Goal: Check status: Check status

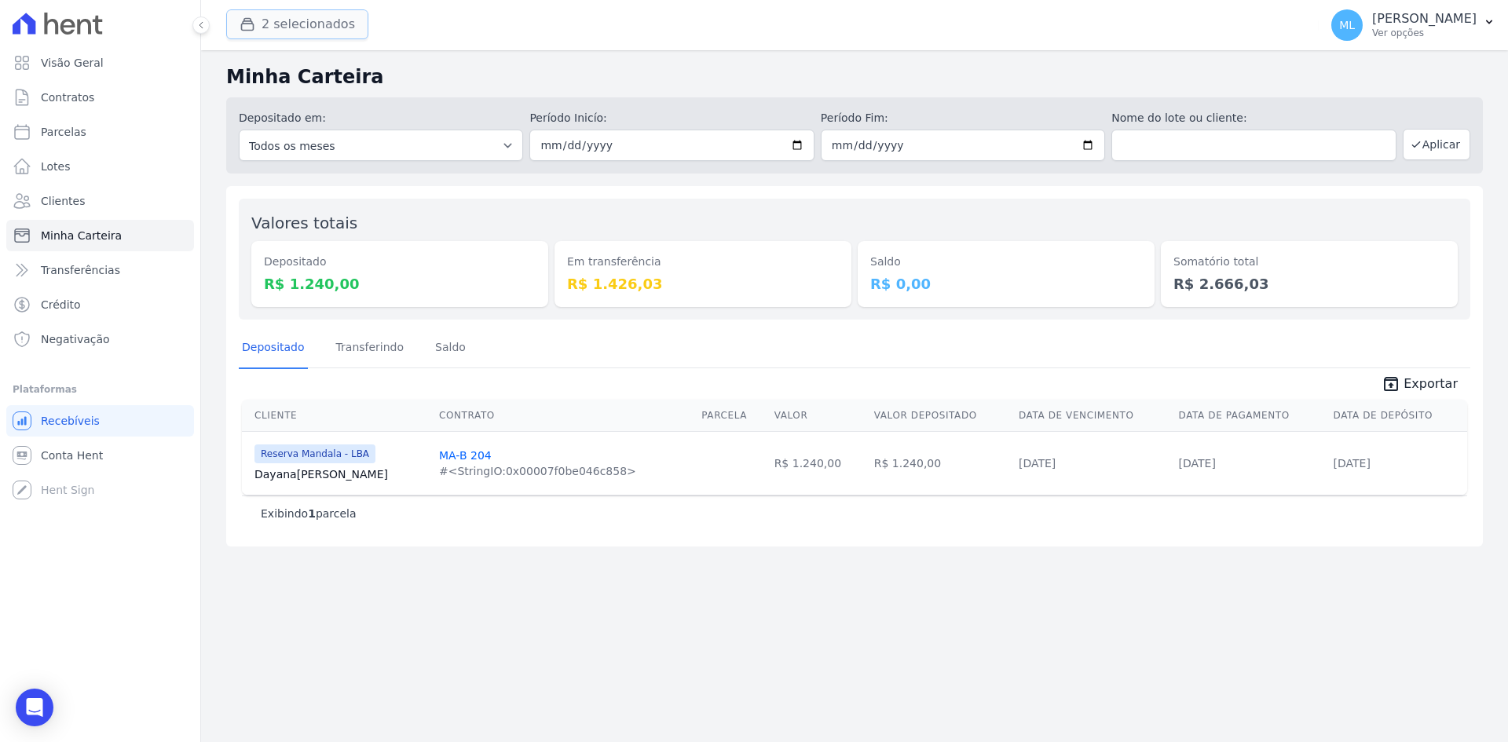
click at [285, 13] on button "2 selecionados" at bounding box center [297, 24] width 142 height 30
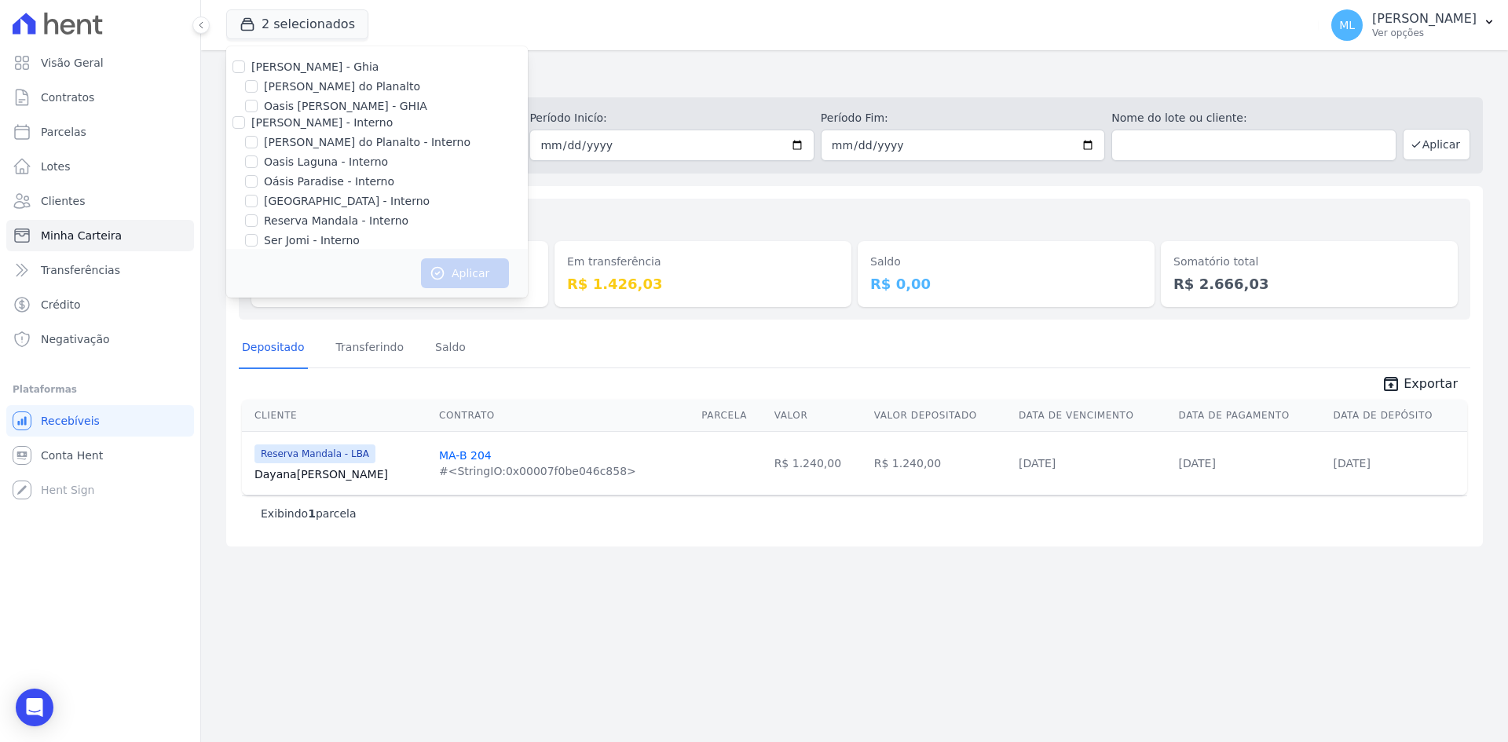
click at [246, 64] on div "[PERSON_NAME] - Ghia" at bounding box center [377, 67] width 302 height 16
click at [240, 68] on input "[PERSON_NAME] - Ghia" at bounding box center [238, 66] width 13 height 13
checkbox input "true"
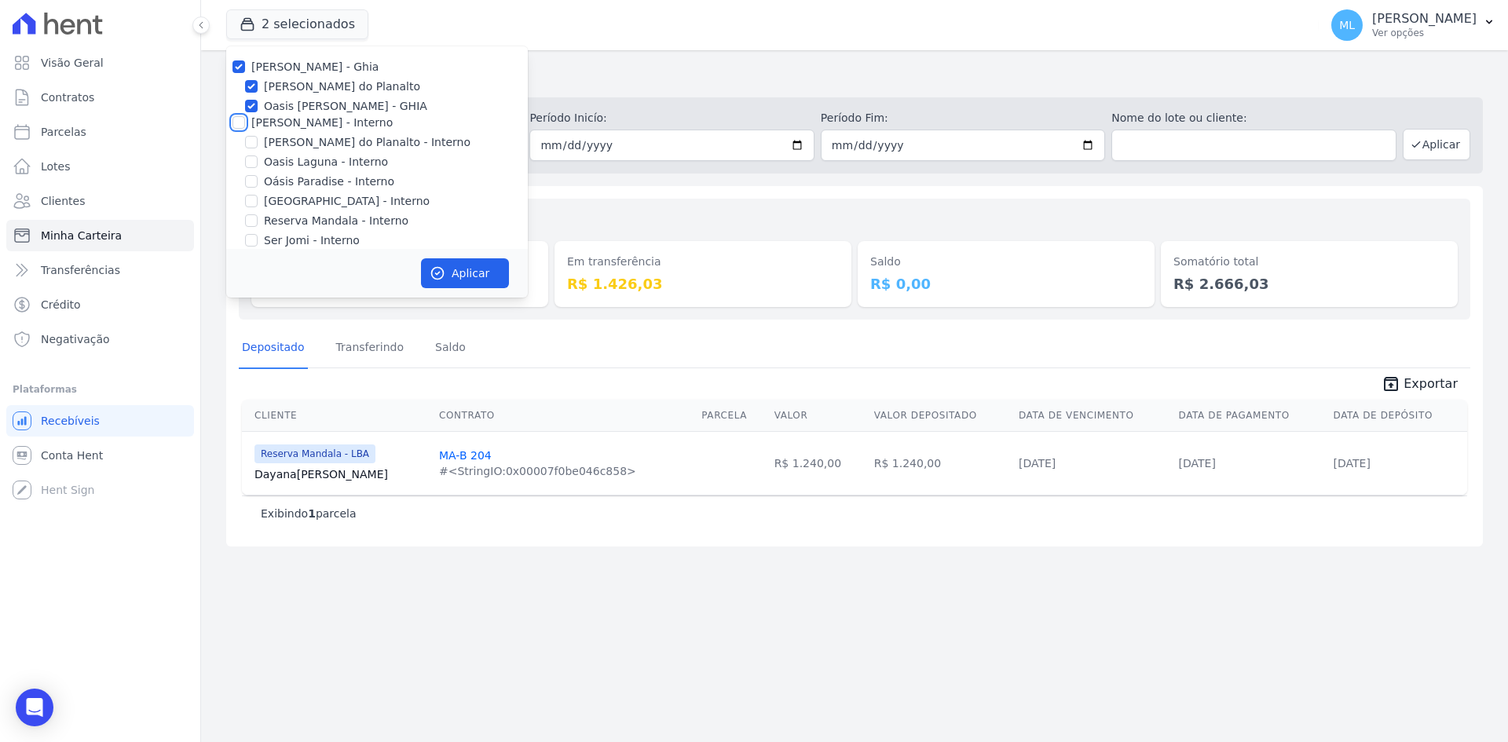
click at [240, 120] on input "[PERSON_NAME] - Interno" at bounding box center [238, 122] width 13 height 13
checkbox input "true"
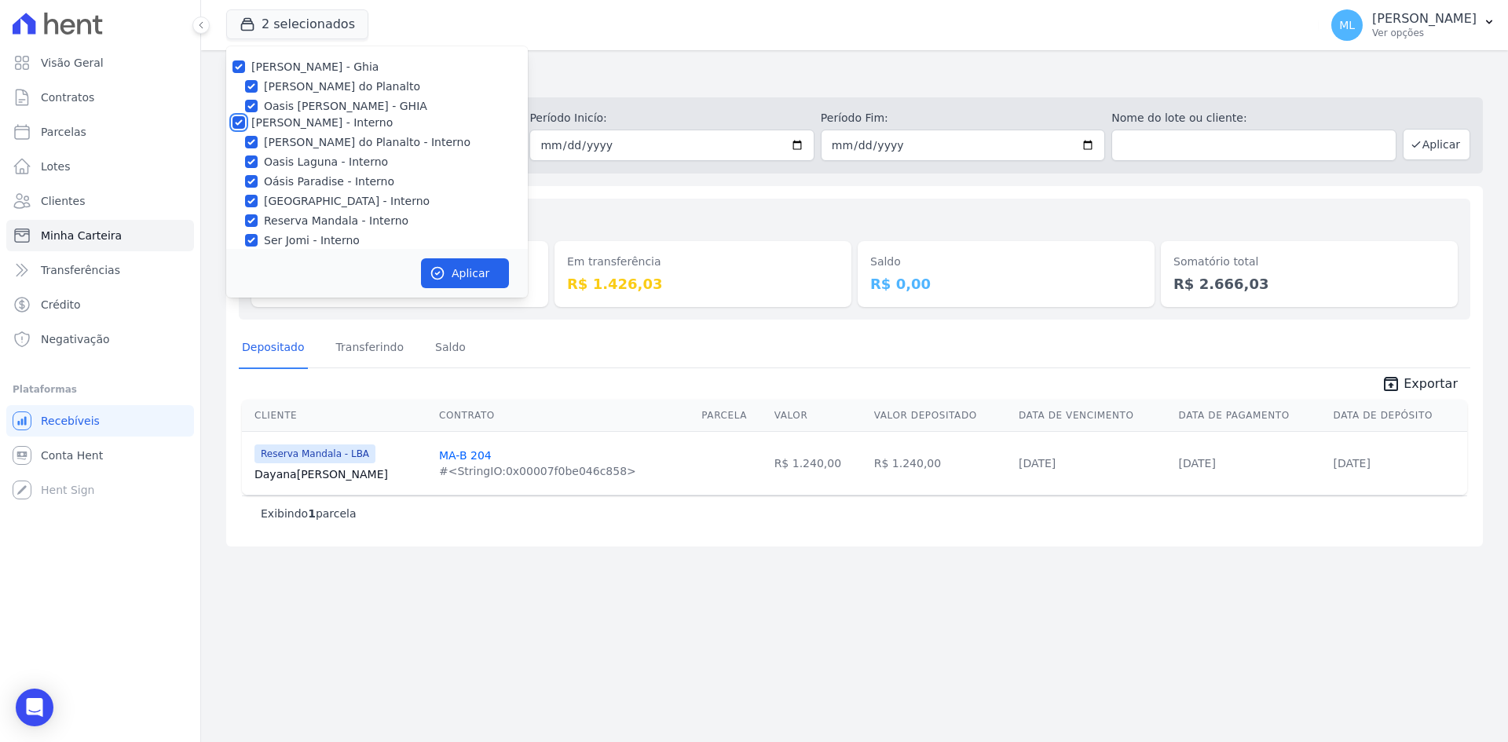
checkbox input "true"
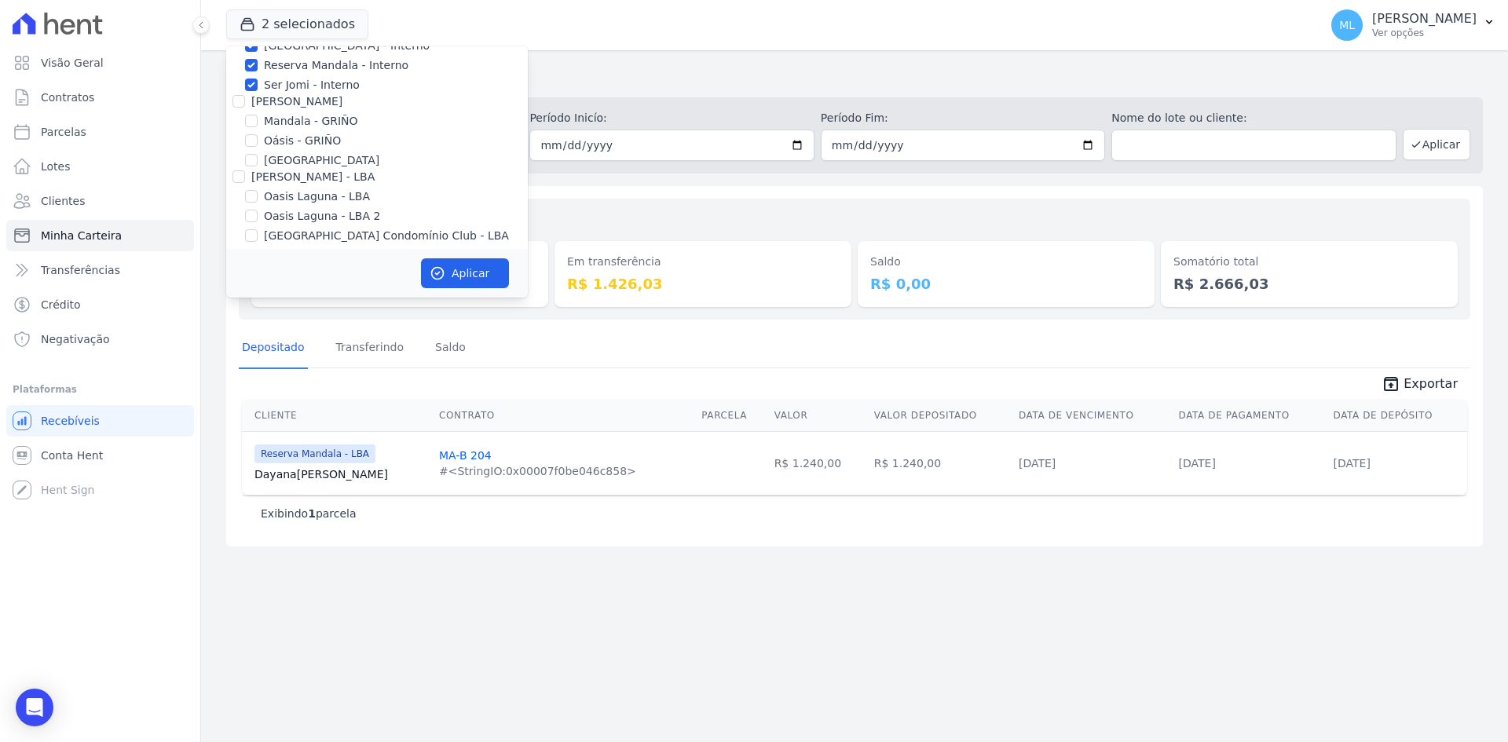
scroll to position [157, 0]
click at [234, 104] on input "[PERSON_NAME]" at bounding box center [238, 99] width 13 height 13
checkbox input "true"
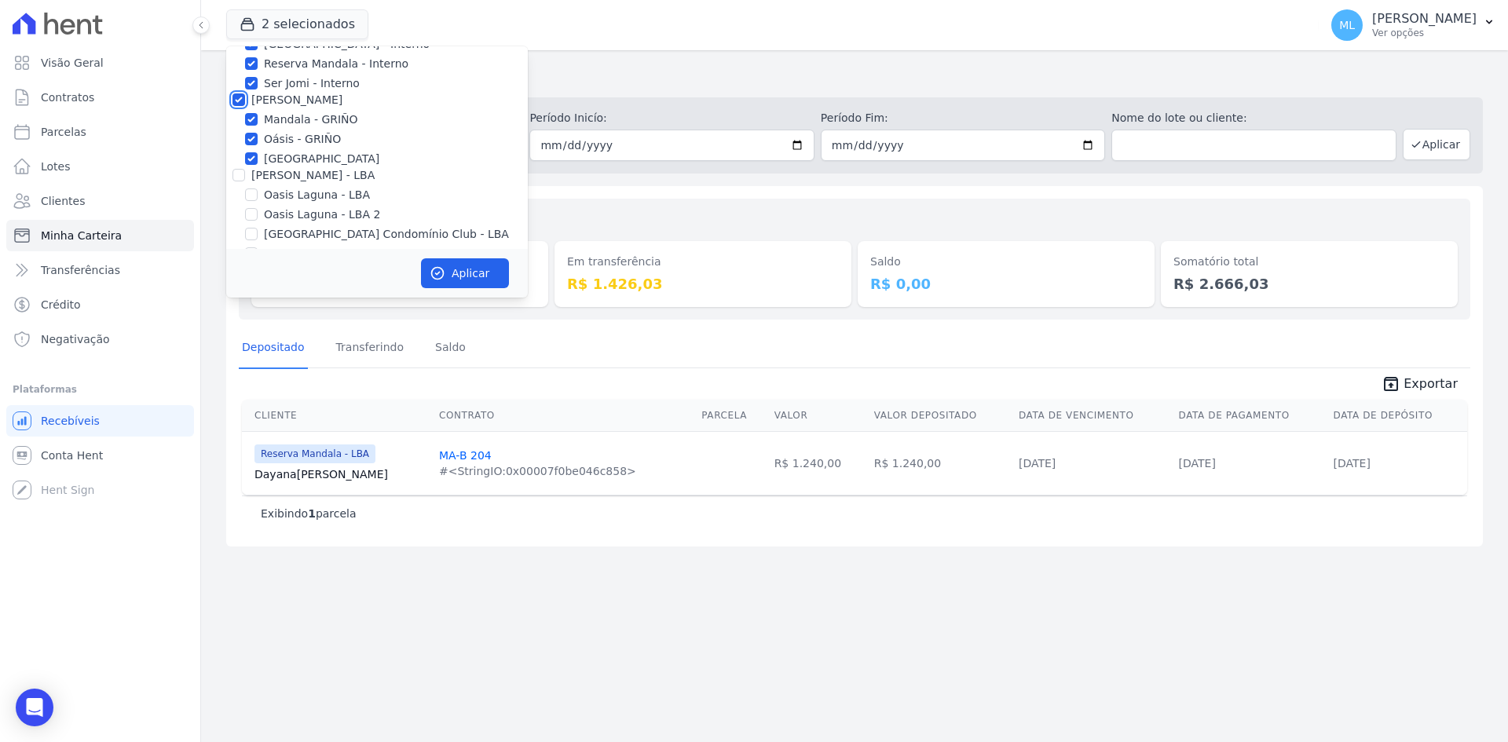
checkbox input "true"
click at [233, 174] on input "[PERSON_NAME] - LBA" at bounding box center [238, 175] width 13 height 13
checkbox input "true"
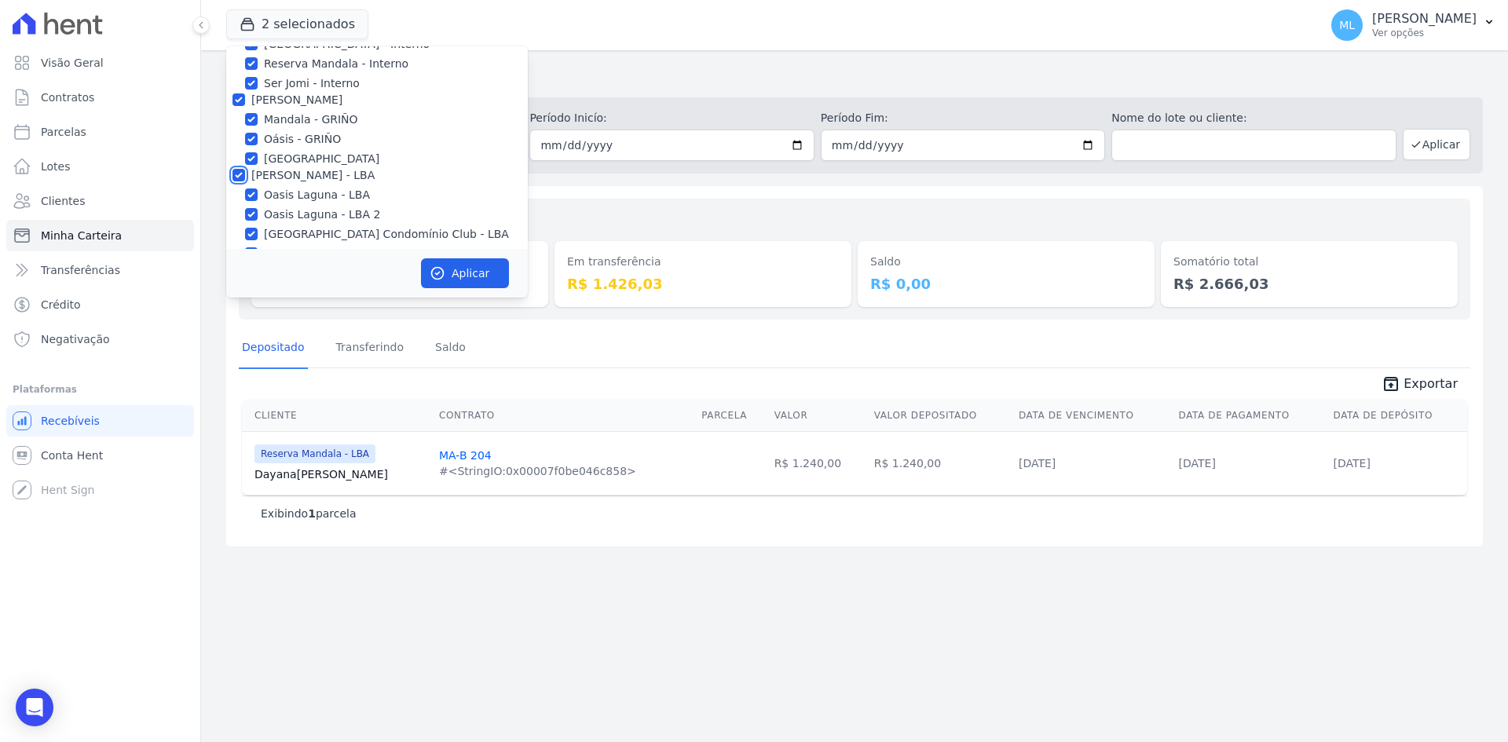
checkbox input "true"
click at [461, 268] on button "Aplicar" at bounding box center [465, 273] width 88 height 30
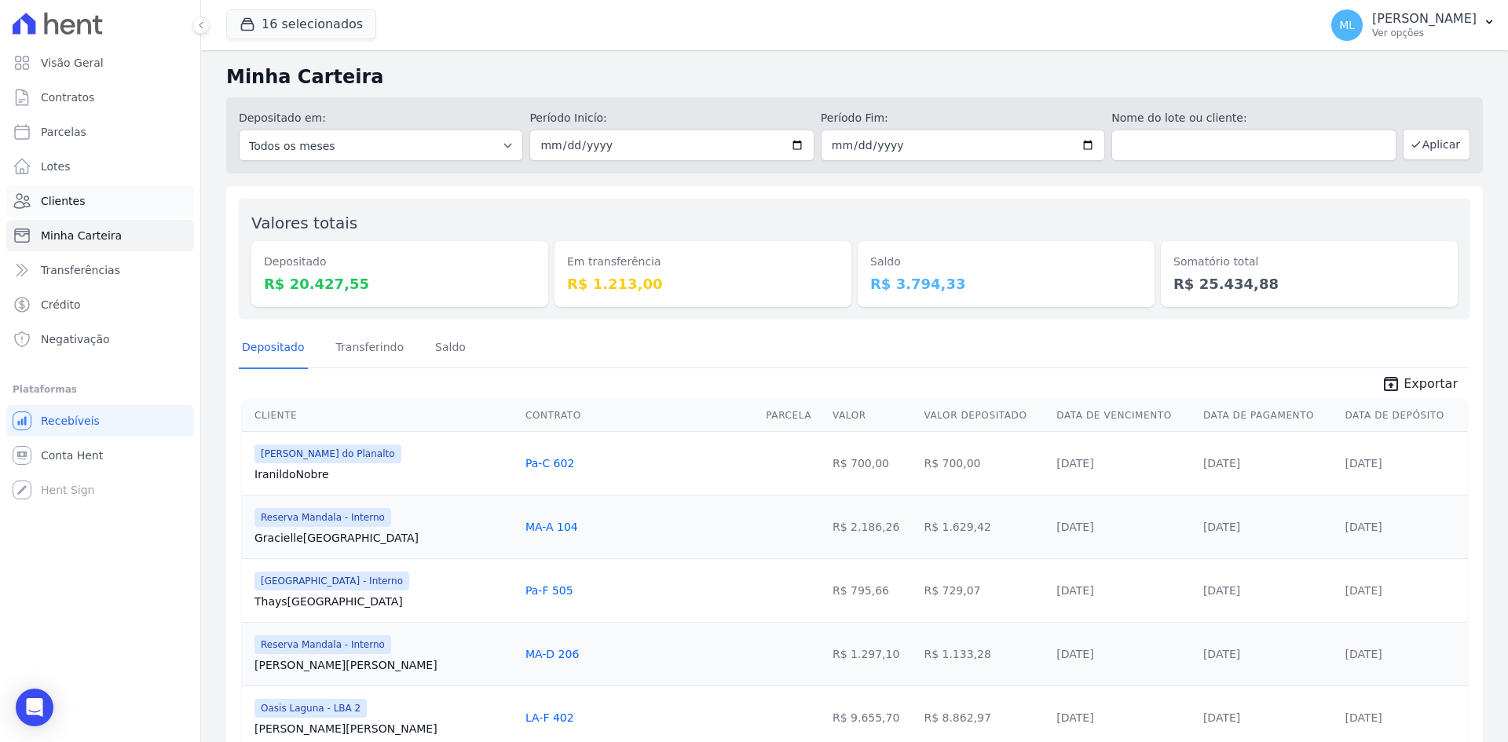
click at [106, 194] on link "Clientes" at bounding box center [100, 200] width 188 height 31
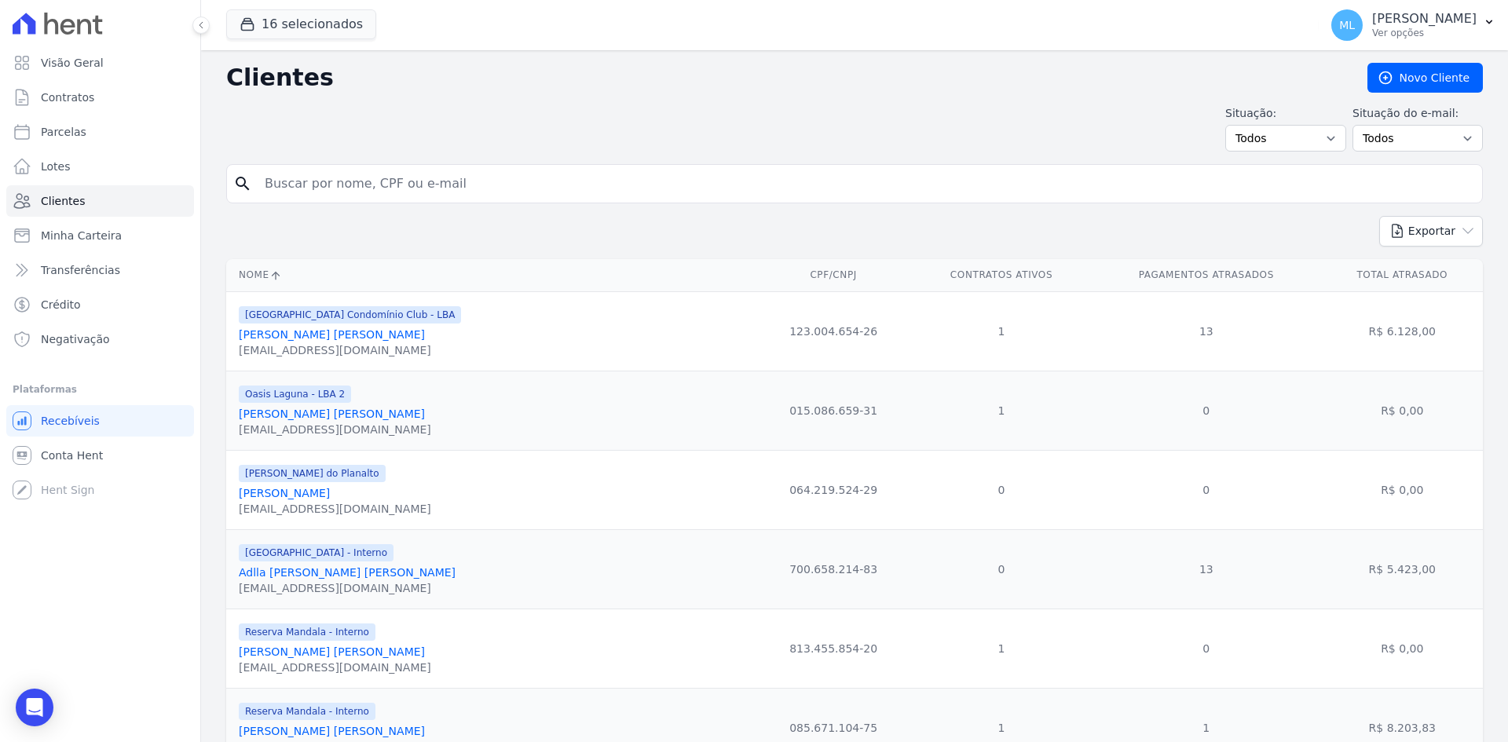
click at [631, 183] on input "search" at bounding box center [865, 183] width 1220 height 31
type input "[PERSON_NAME] [PERSON_NAME]"
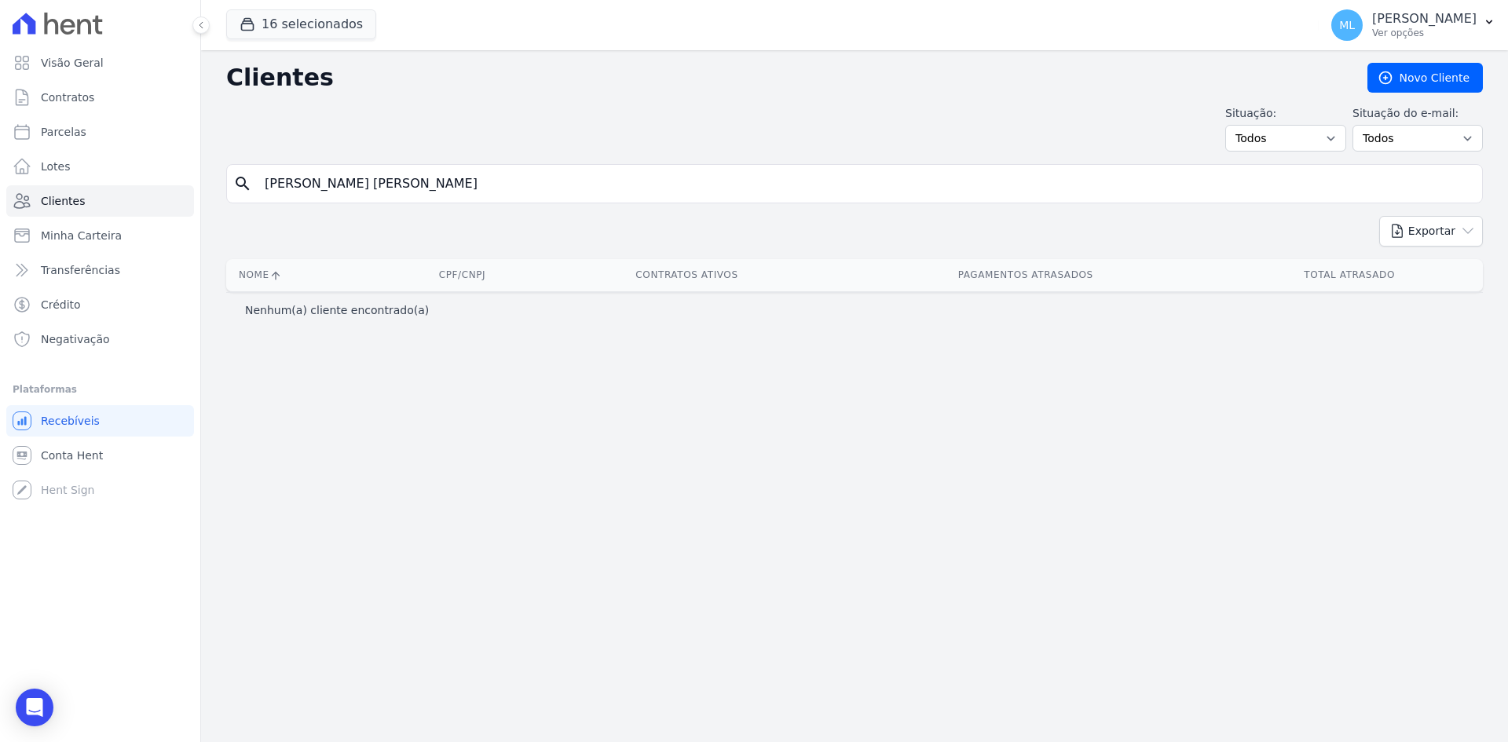
click at [329, 177] on input "[PERSON_NAME] [PERSON_NAME]" at bounding box center [865, 183] width 1220 height 31
drag, startPoint x: 315, startPoint y: 186, endPoint x: 175, endPoint y: 174, distance: 140.3
click at [175, 174] on div "Visão Geral Contratos [GEOGRAPHIC_DATA] Lotes Clientes Minha Carteira Transferê…" at bounding box center [754, 371] width 1508 height 742
type input "[PERSON_NAME]"
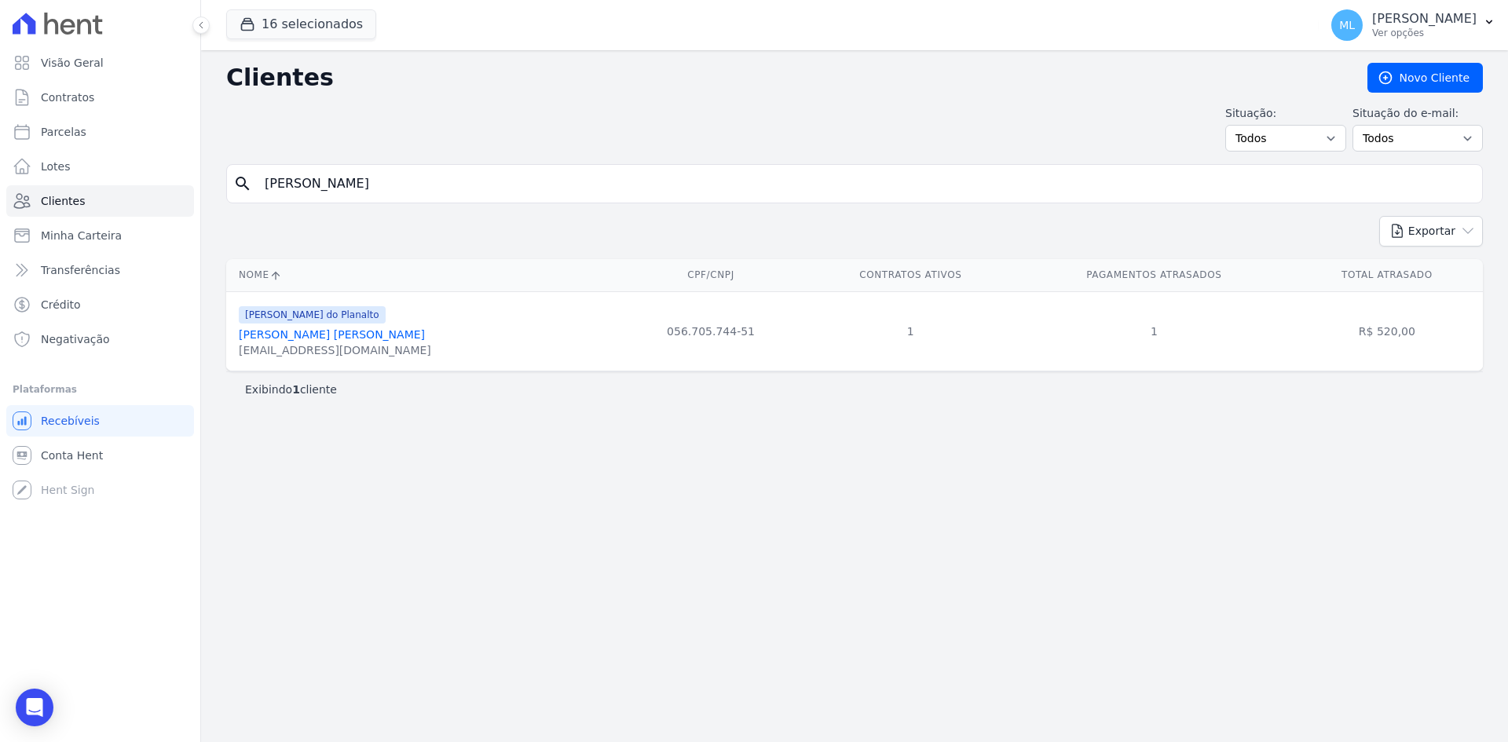
click at [340, 332] on link "[PERSON_NAME] [PERSON_NAME]" at bounding box center [332, 334] width 186 height 13
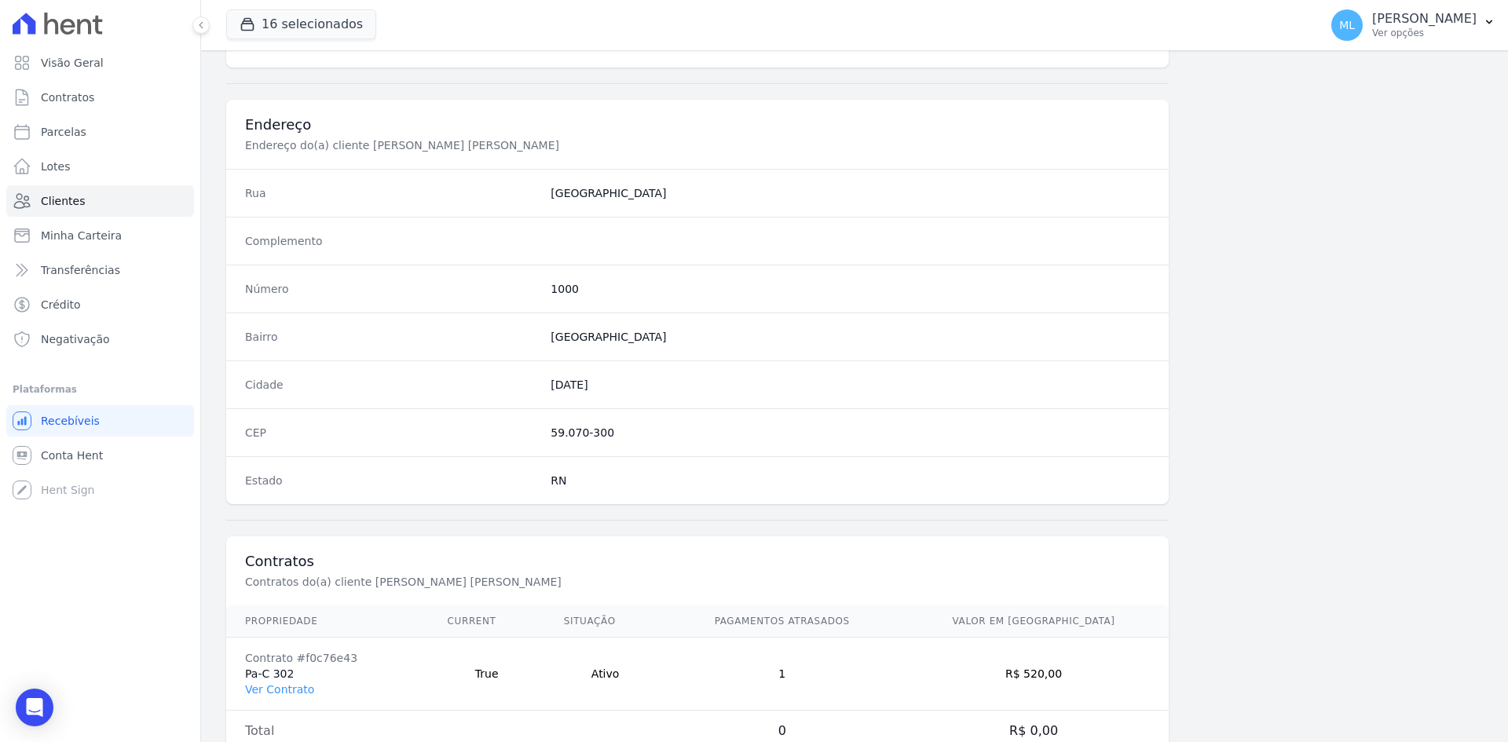
scroll to position [727, 0]
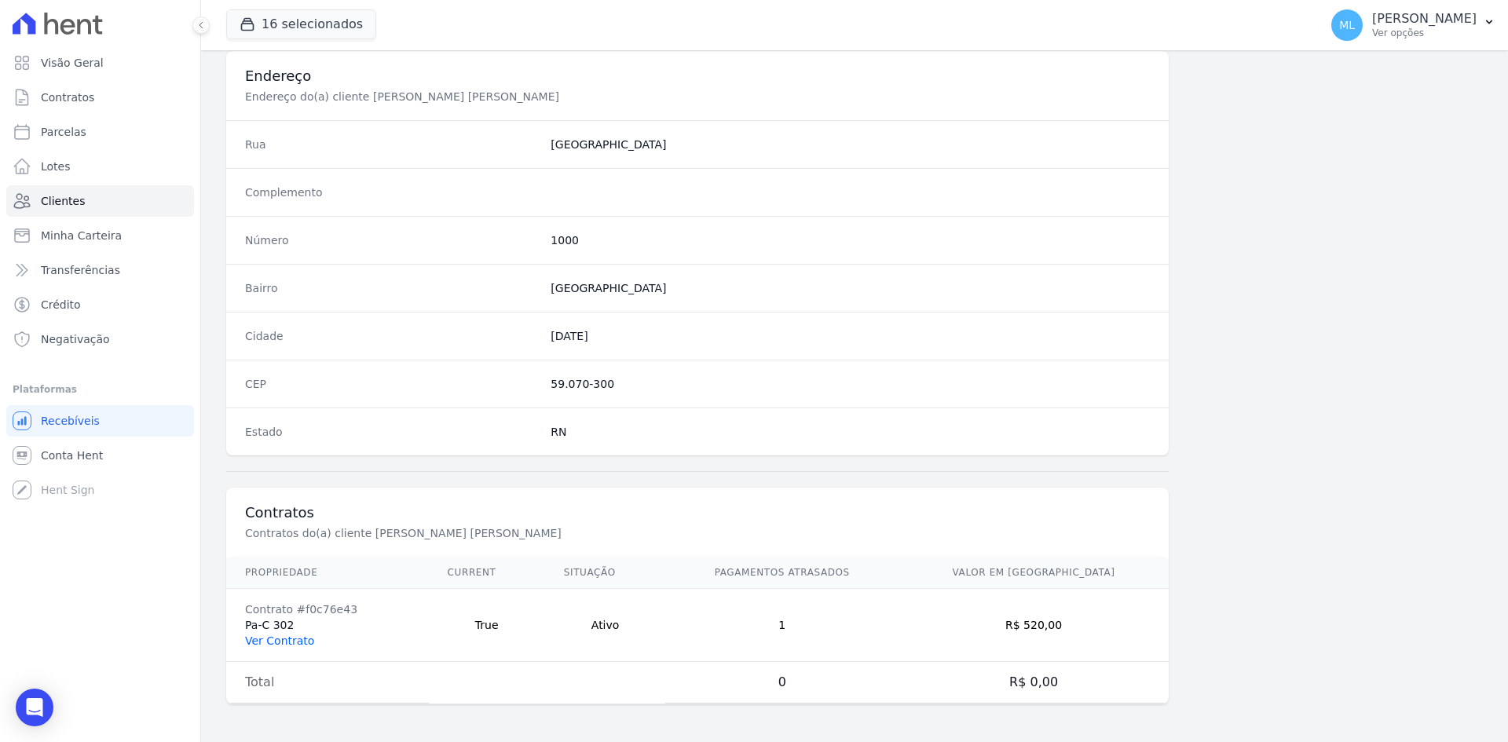
click at [292, 643] on link "Ver Contrato" at bounding box center [279, 641] width 69 height 13
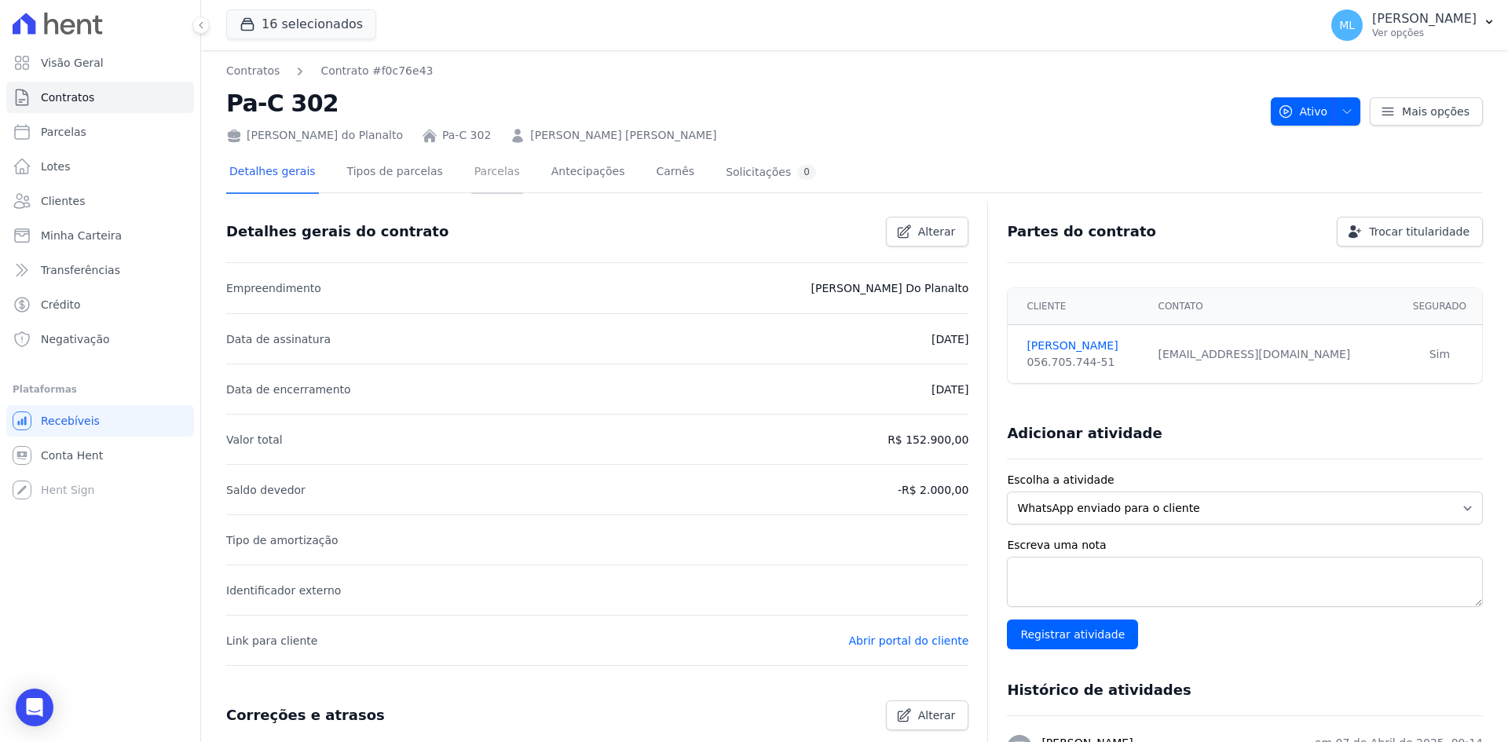
click at [471, 163] on link "Parcelas" at bounding box center [497, 173] width 52 height 42
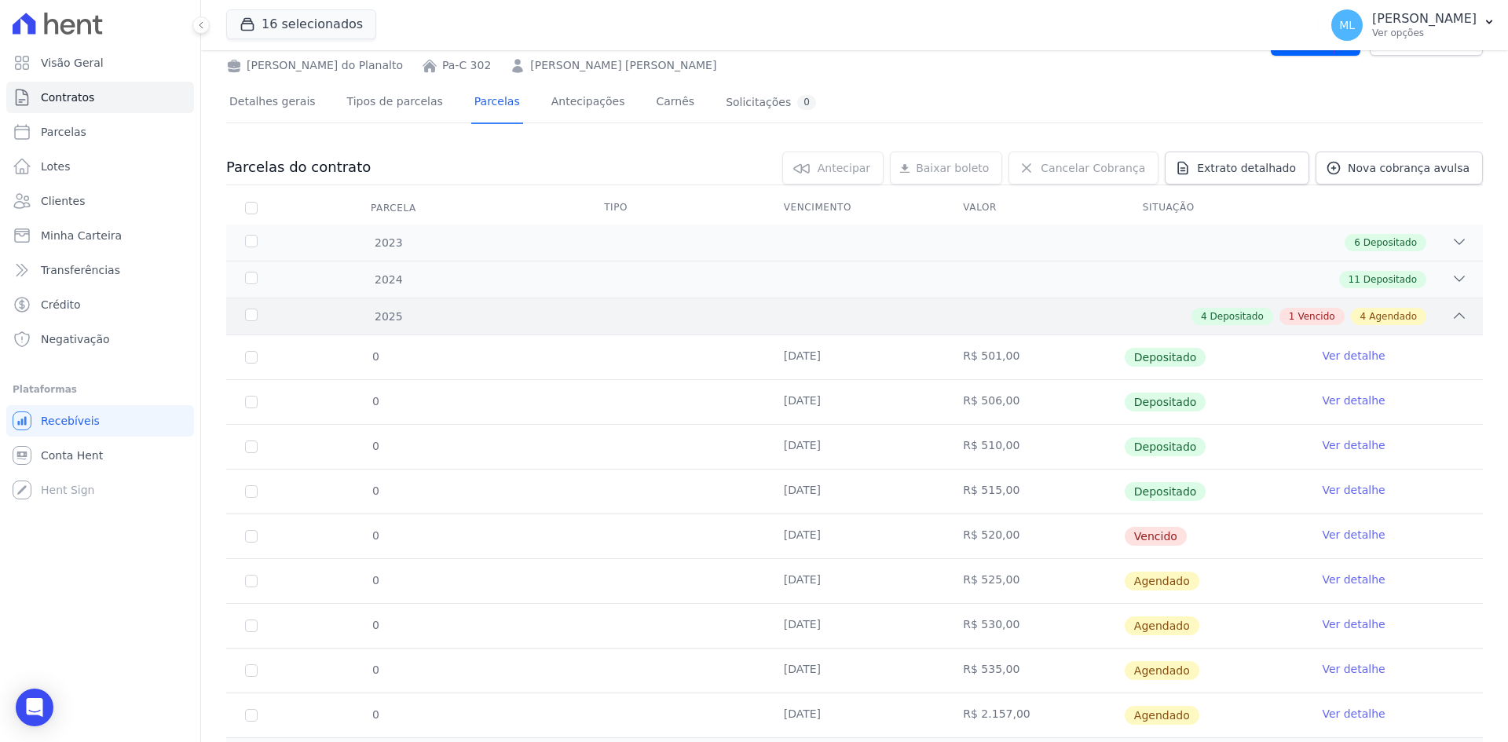
scroll to position [149, 0]
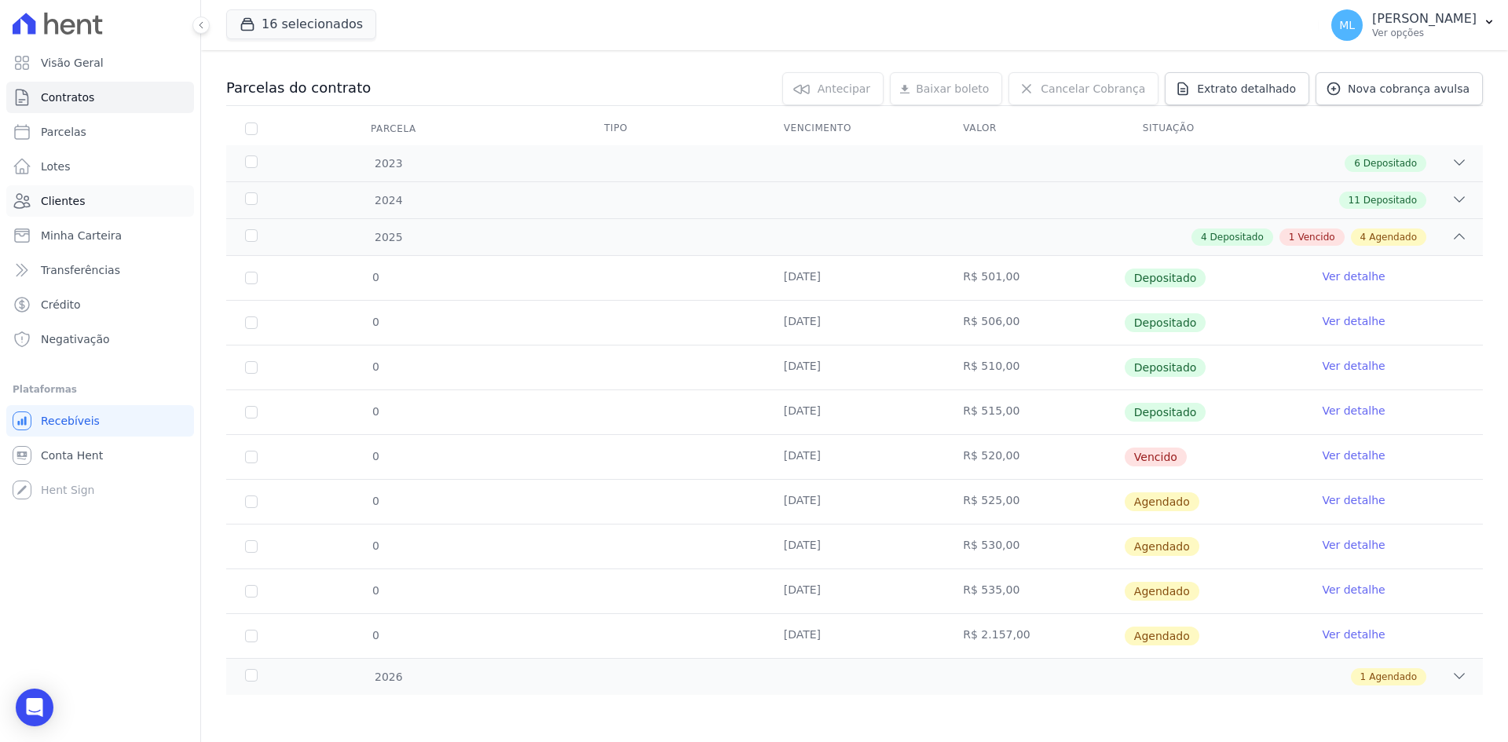
click at [104, 188] on link "Clientes" at bounding box center [100, 200] width 188 height 31
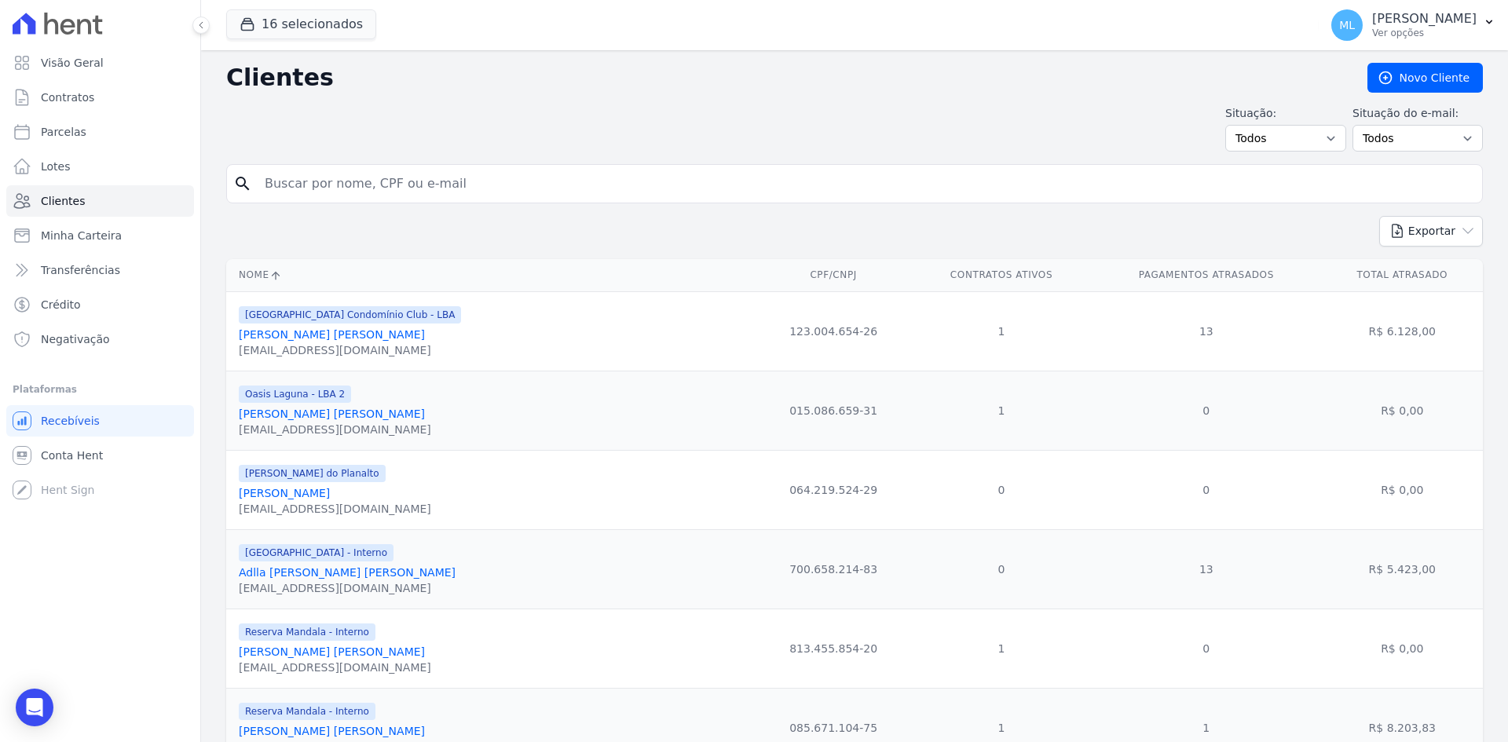
click at [430, 185] on input "search" at bounding box center [865, 183] width 1220 height 31
type input "[PERSON_NAME] do"
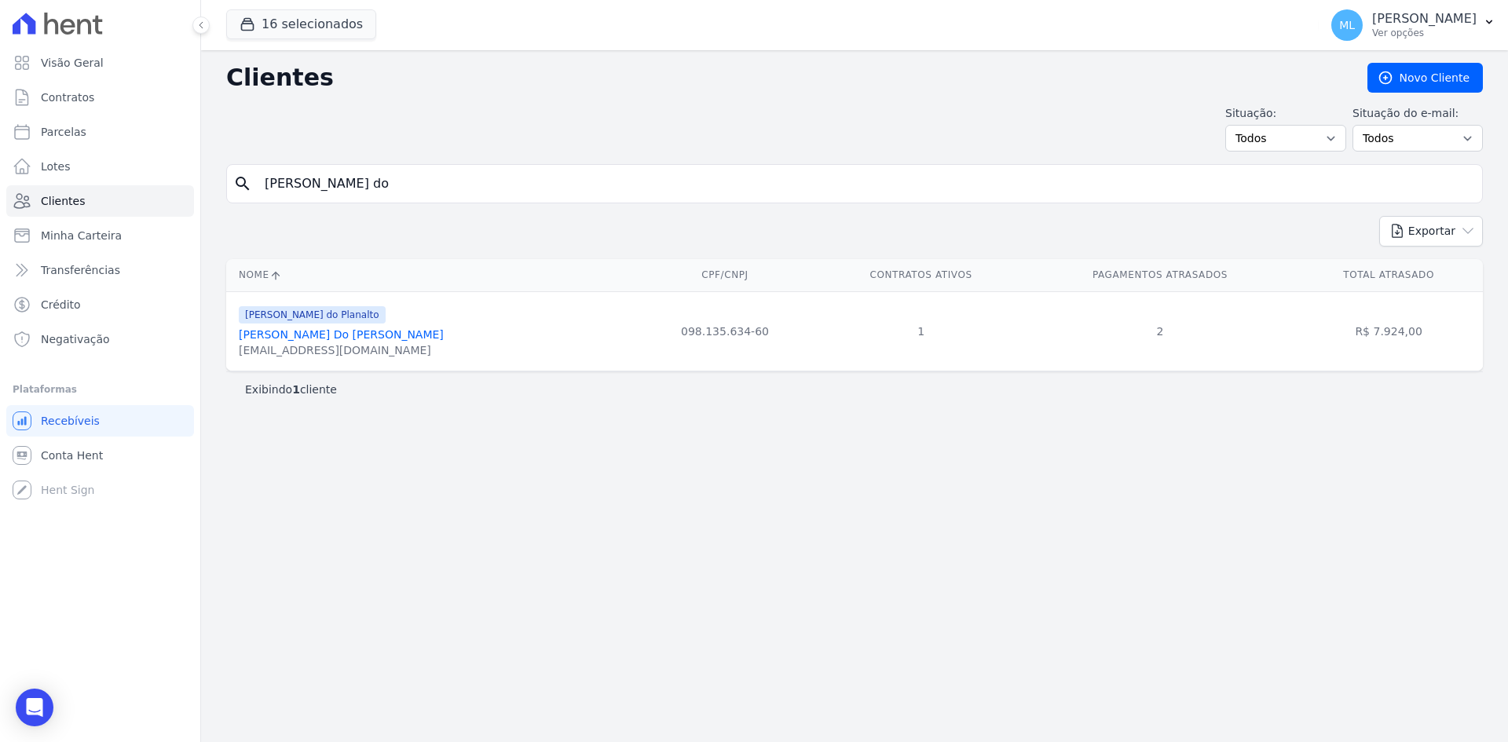
click at [367, 336] on link "[PERSON_NAME] Do [PERSON_NAME]" at bounding box center [341, 334] width 205 height 13
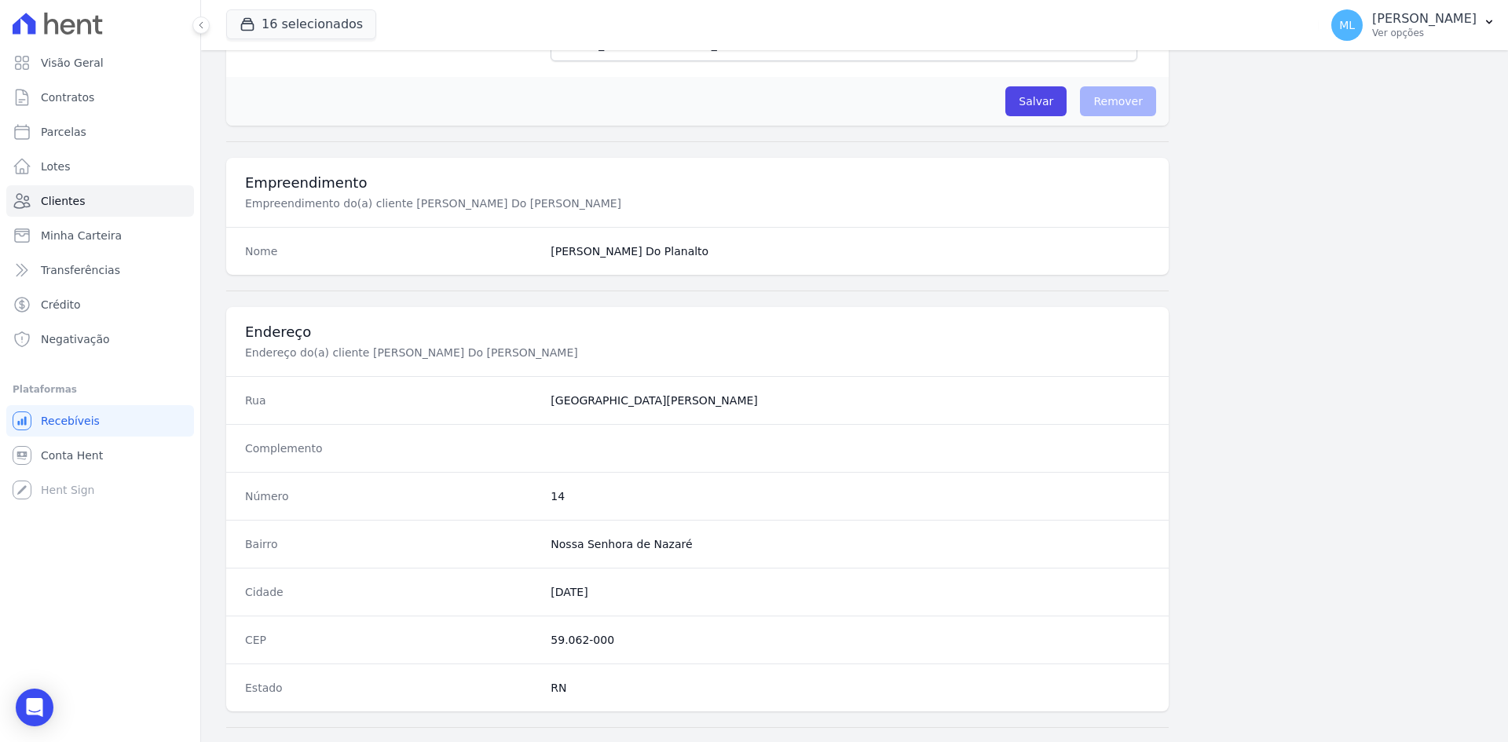
scroll to position [727, 0]
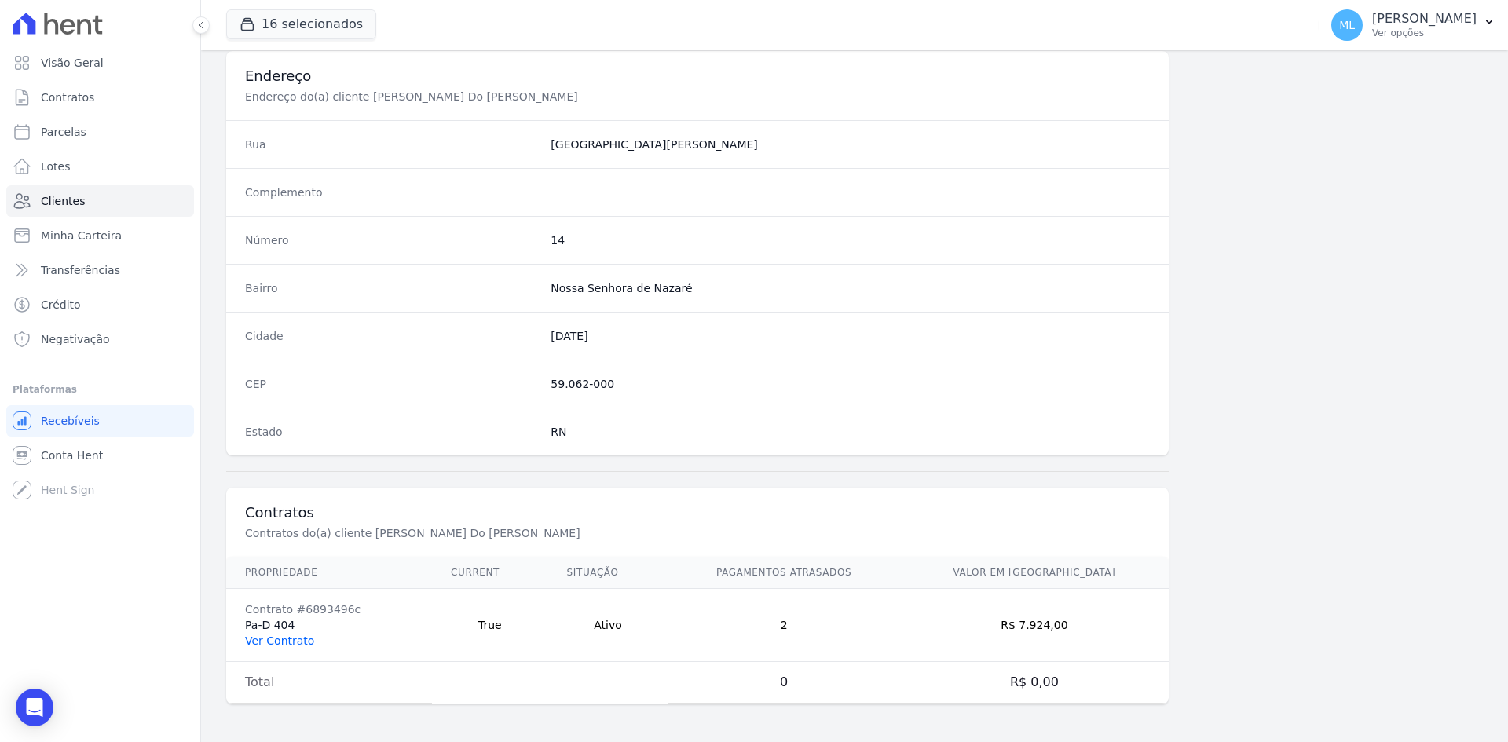
click at [298, 641] on link "Ver Contrato" at bounding box center [279, 641] width 69 height 13
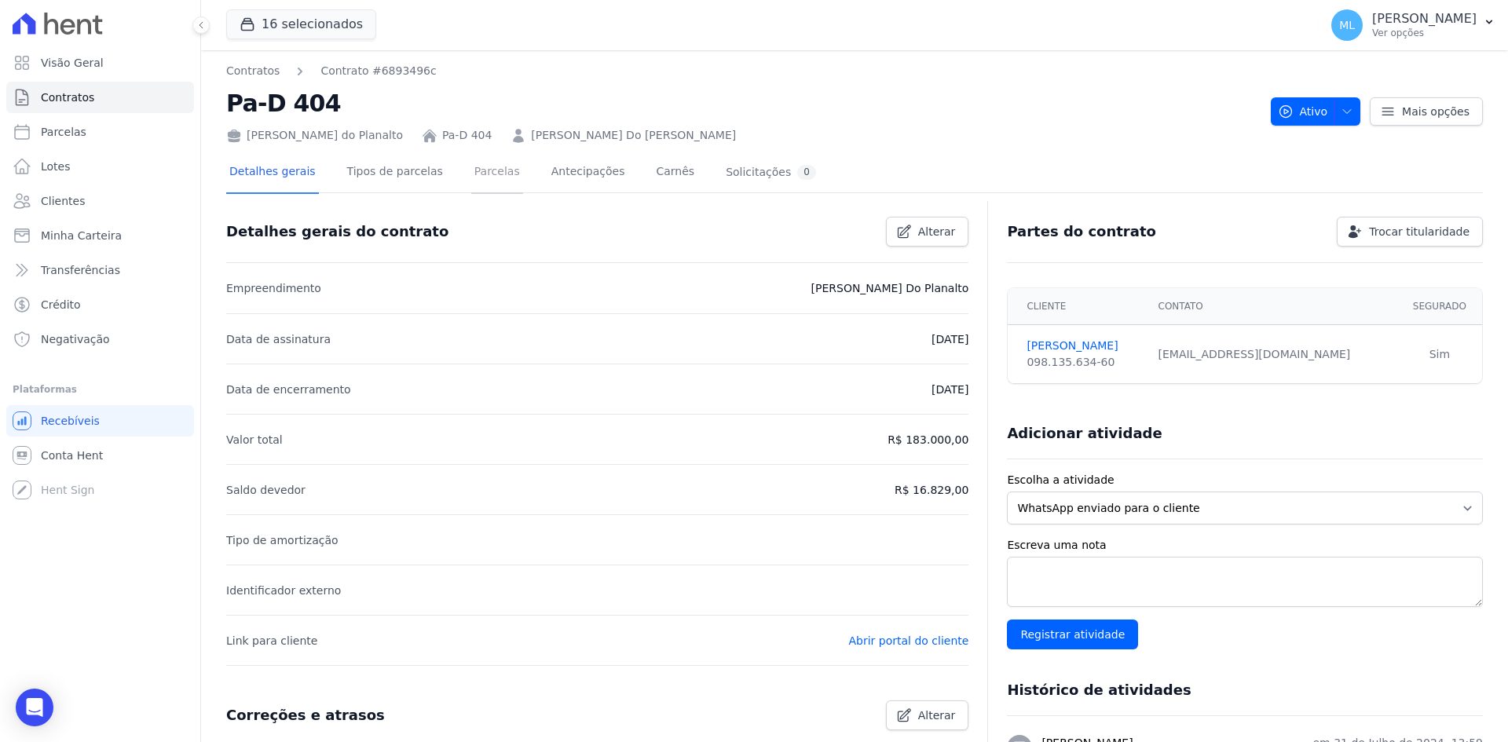
click at [473, 180] on link "Parcelas" at bounding box center [497, 173] width 52 height 42
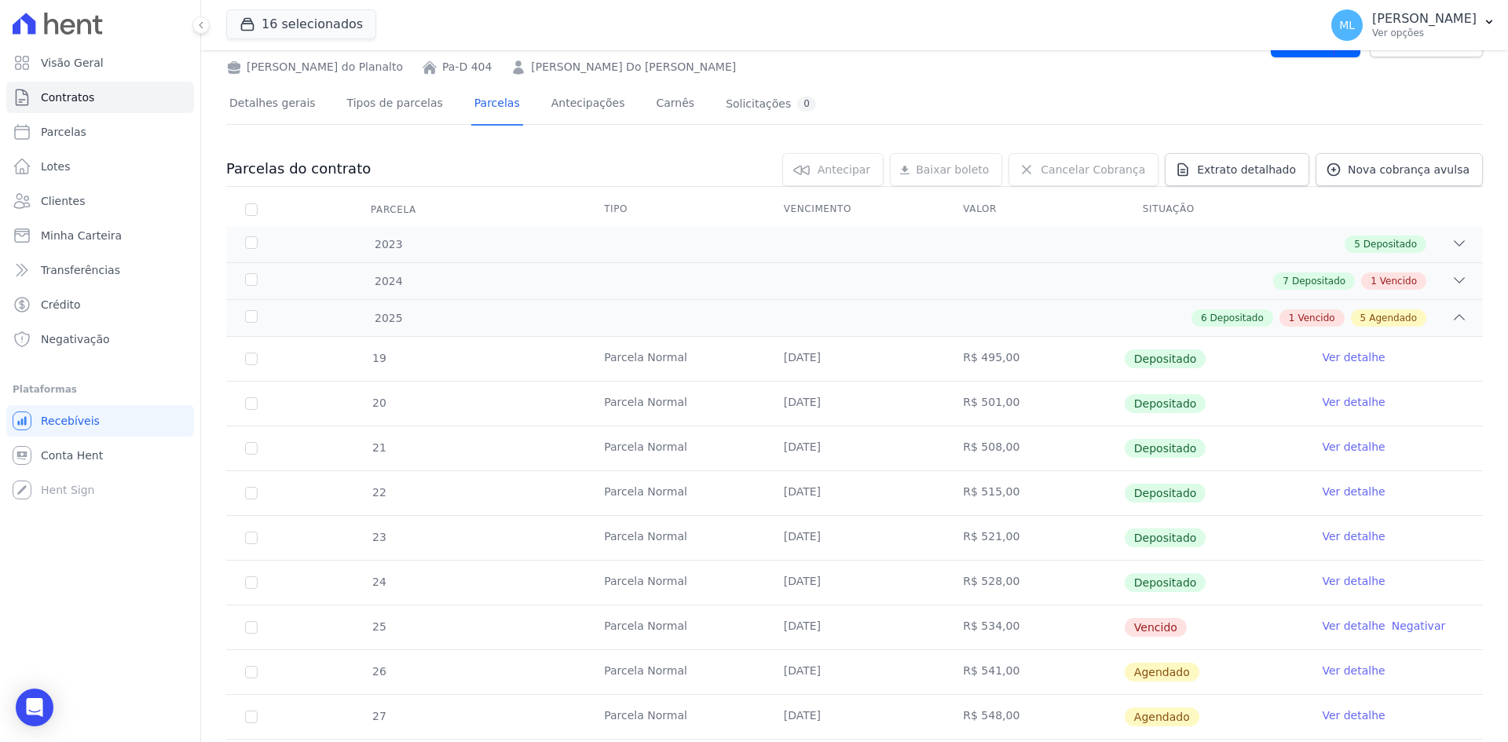
scroll to position [157, 0]
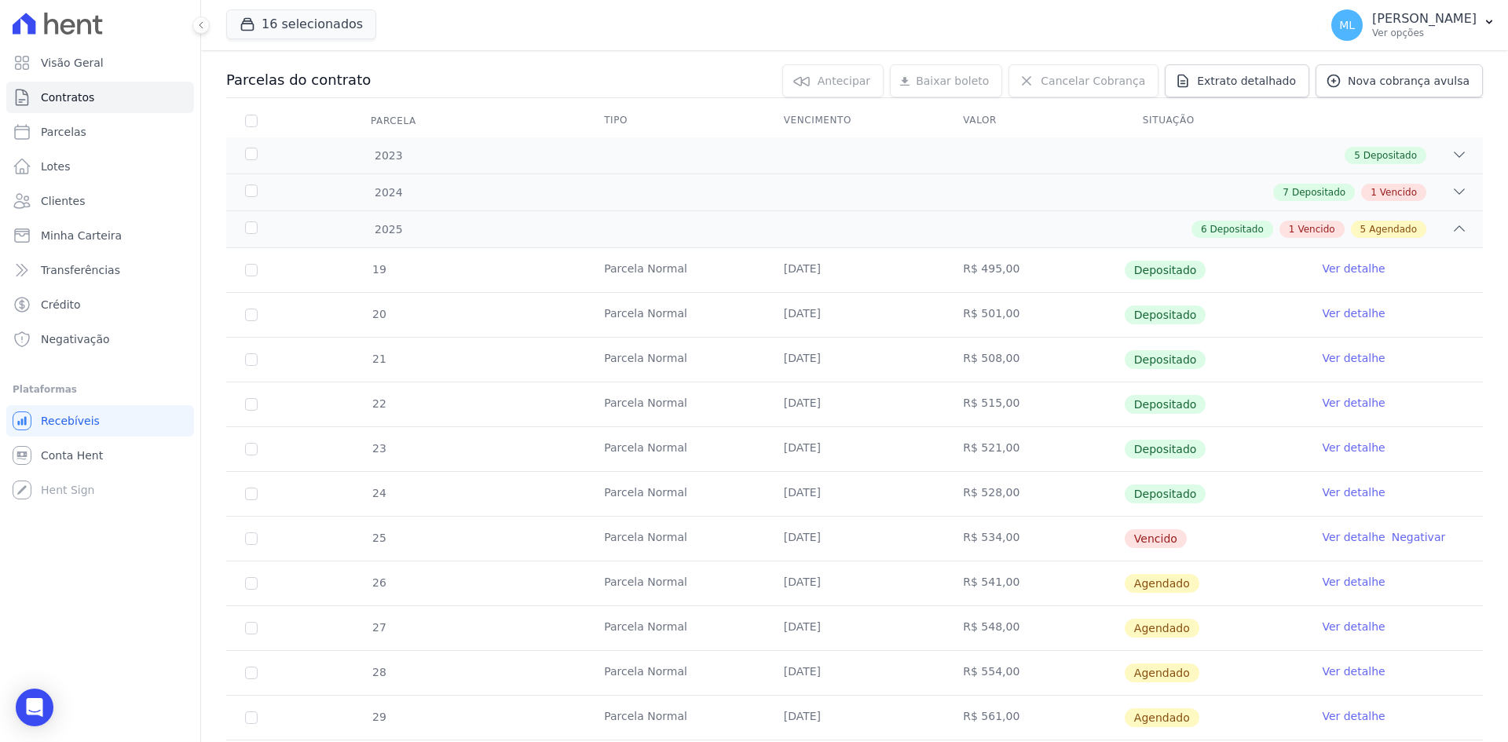
click at [1322, 539] on link "Ver detalhe" at bounding box center [1353, 537] width 63 height 16
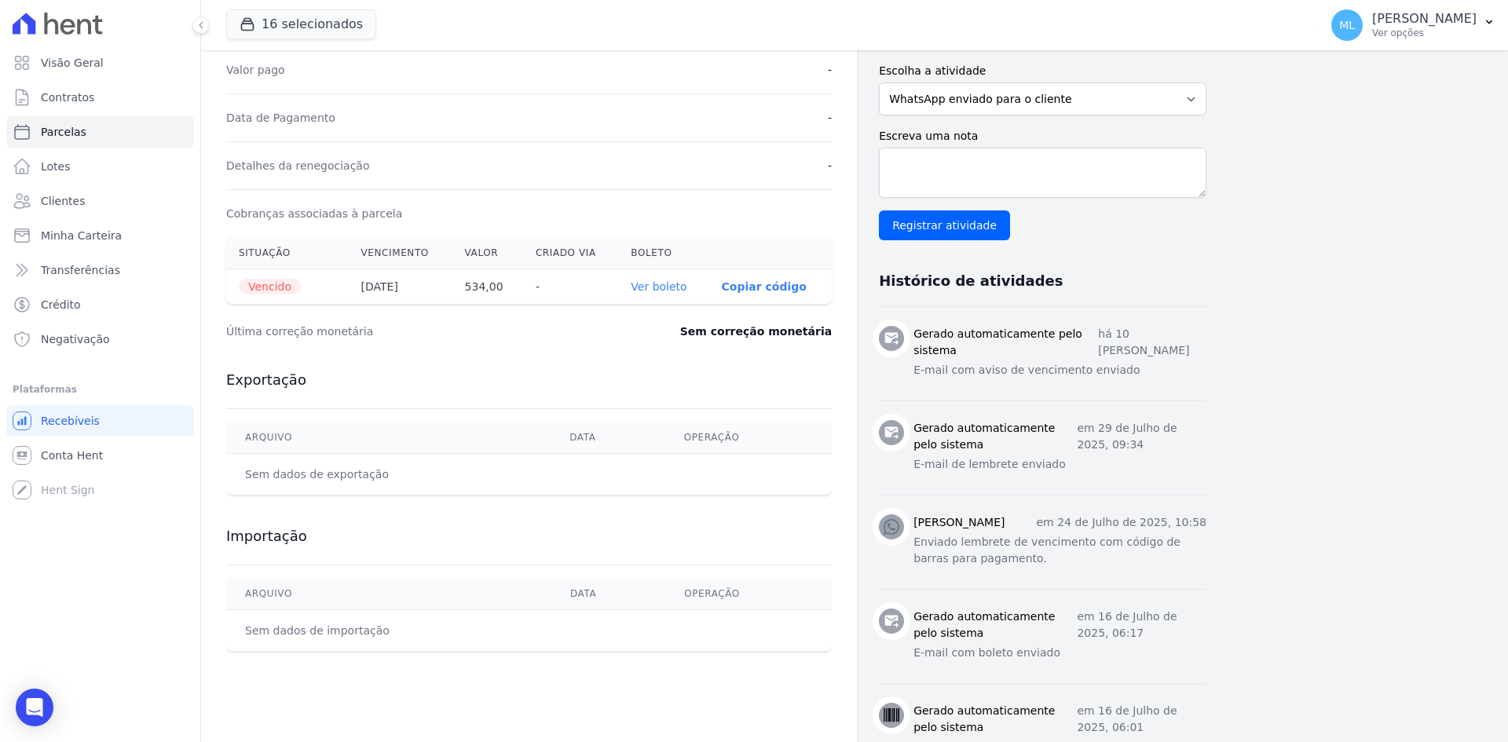
scroll to position [393, 0]
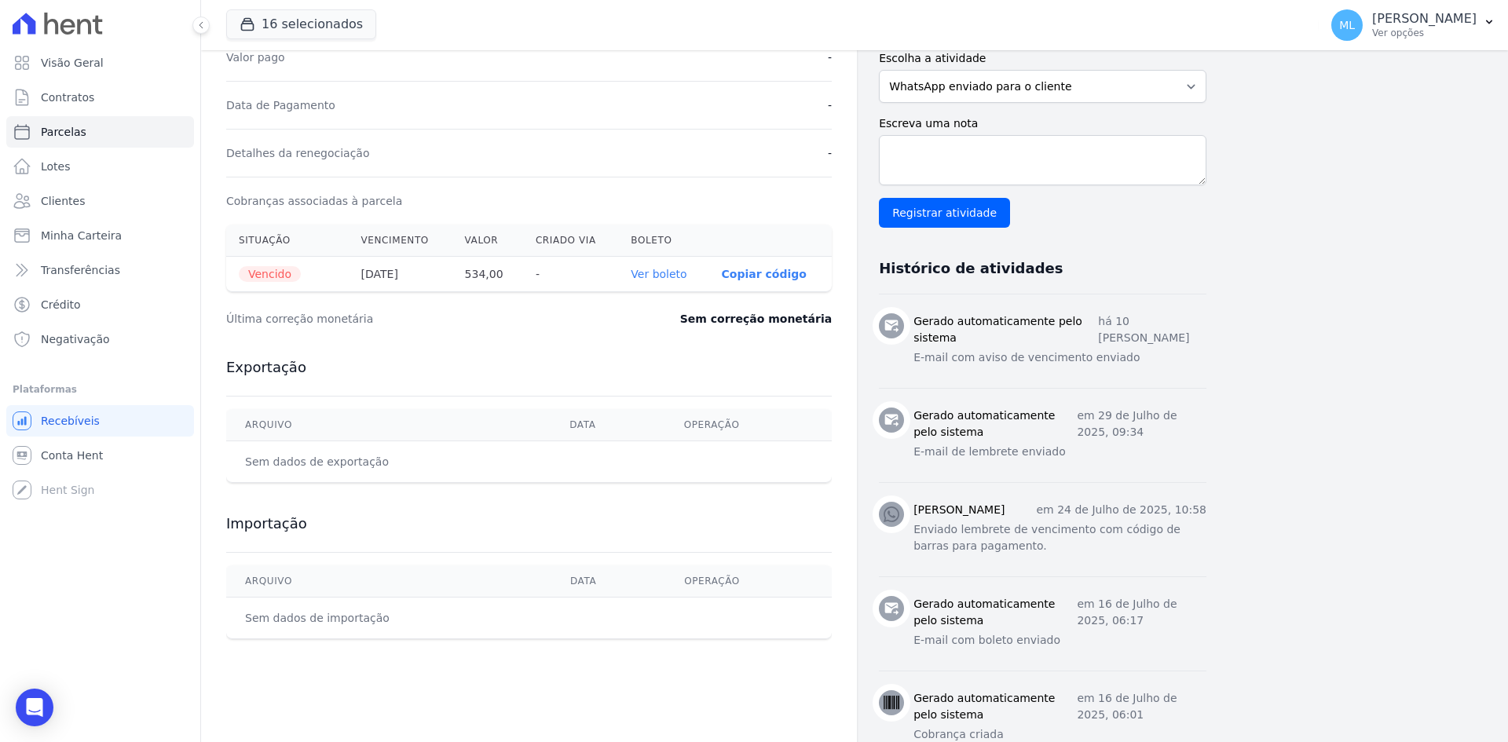
click at [670, 276] on link "Ver boleto" at bounding box center [659, 274] width 56 height 13
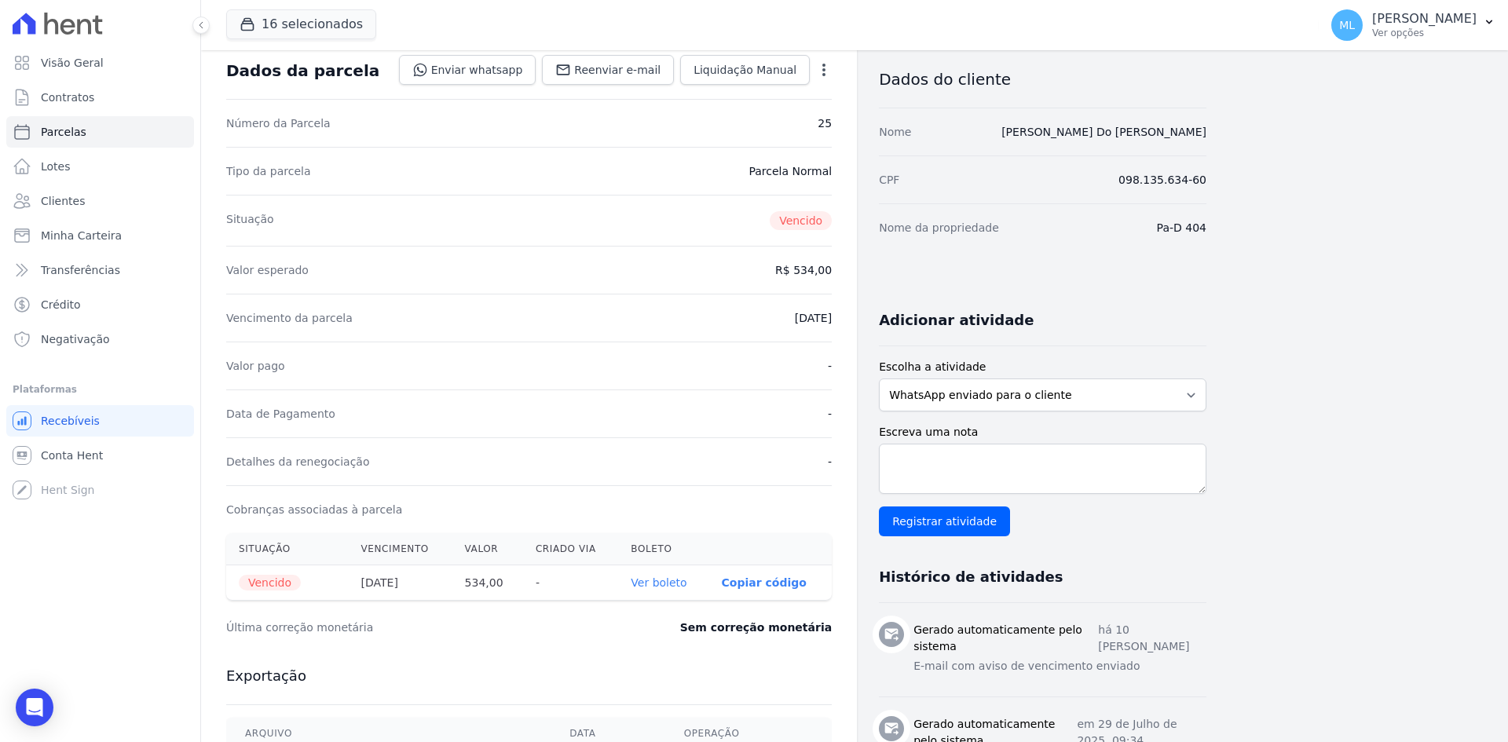
scroll to position [0, 0]
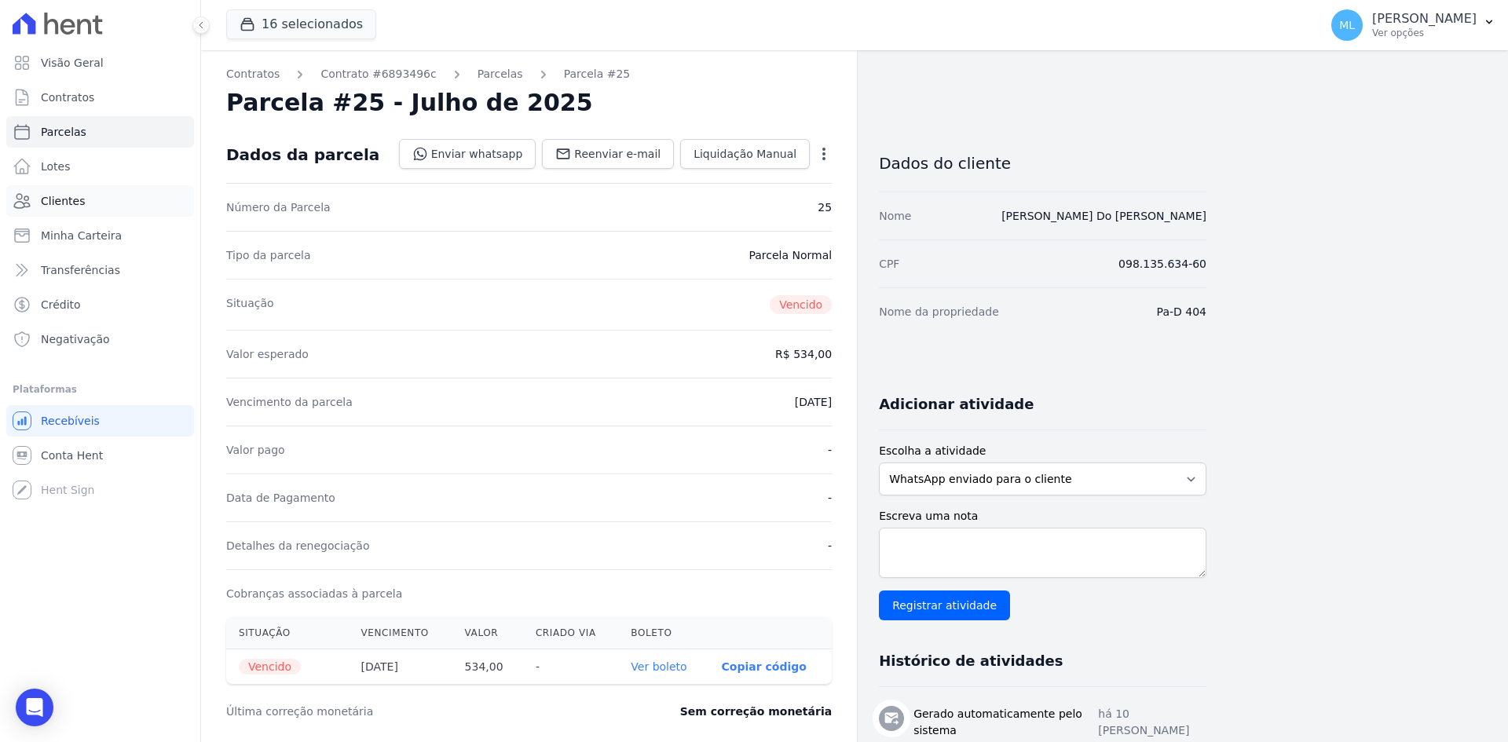
click at [106, 195] on link "Clientes" at bounding box center [100, 200] width 188 height 31
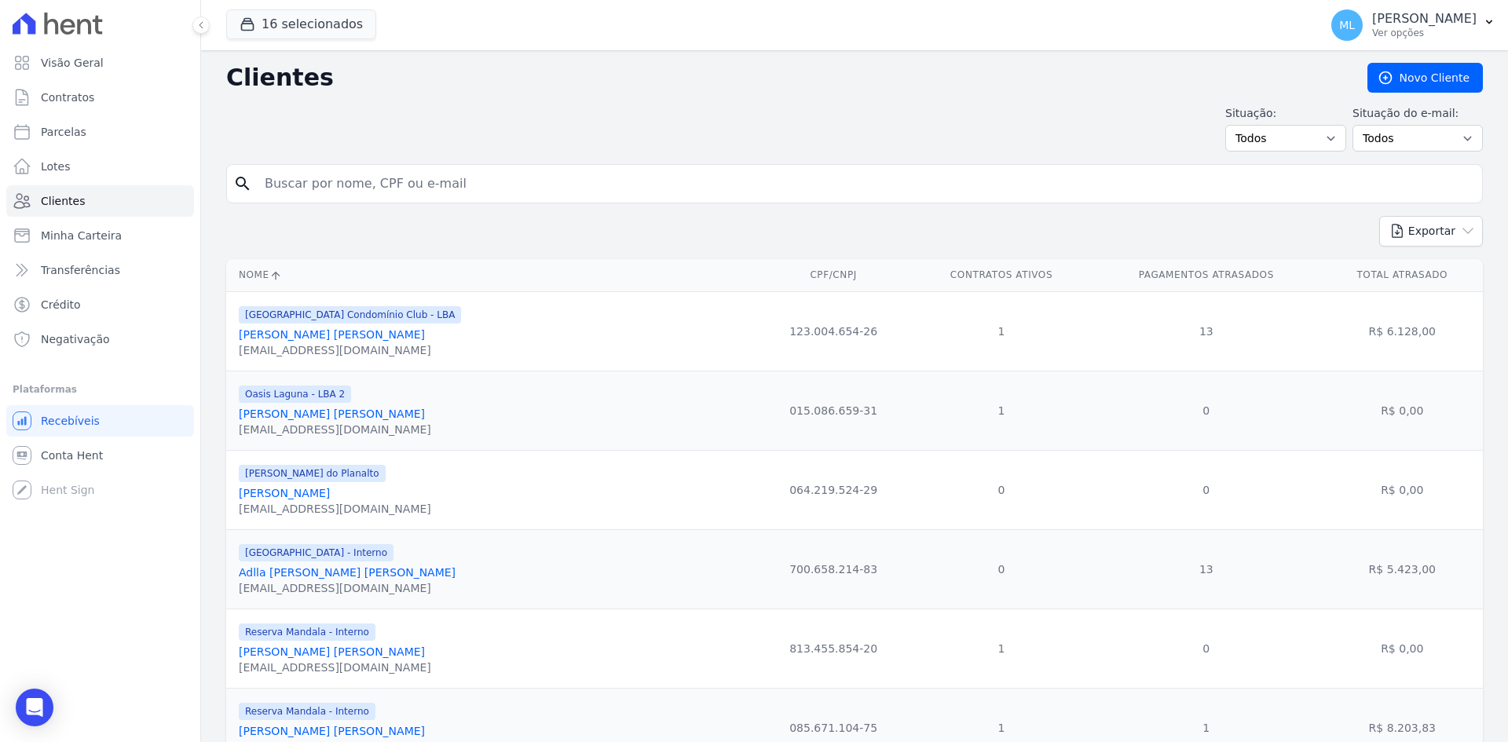
click at [401, 182] on input "search" at bounding box center [865, 183] width 1220 height 31
type input "vanie"
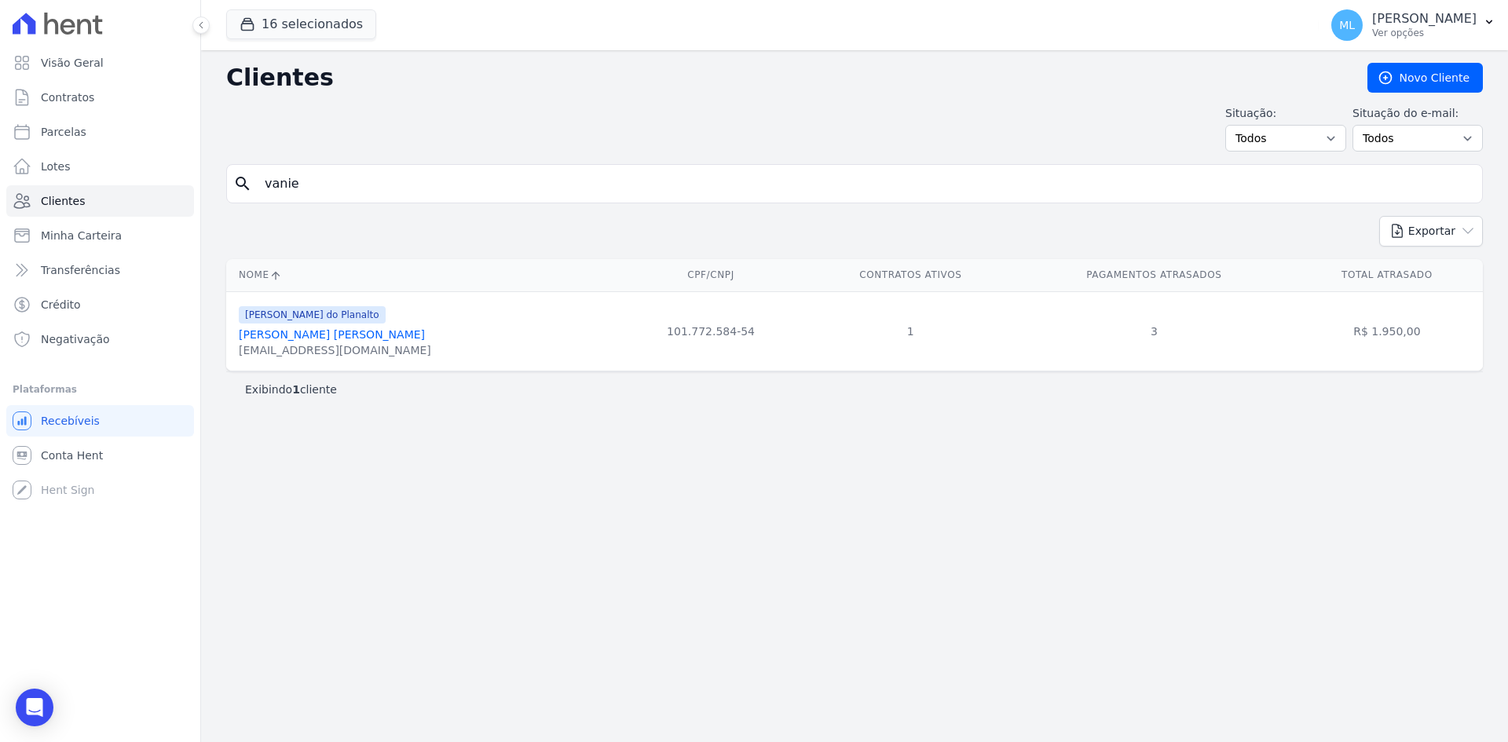
click at [344, 337] on link "[PERSON_NAME] [PERSON_NAME]" at bounding box center [332, 334] width 186 height 13
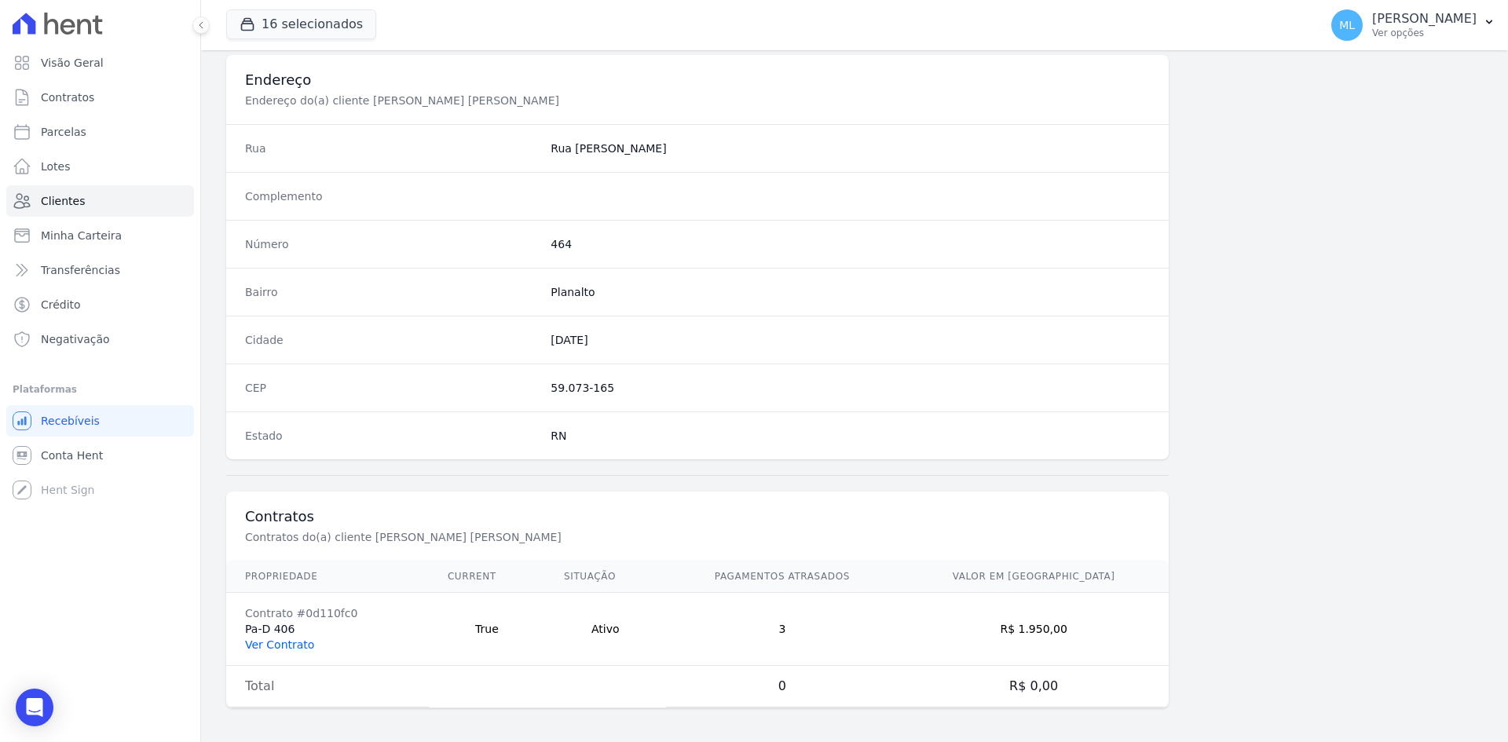
scroll to position [727, 0]
click at [305, 639] on link "Ver Contrato" at bounding box center [279, 641] width 69 height 13
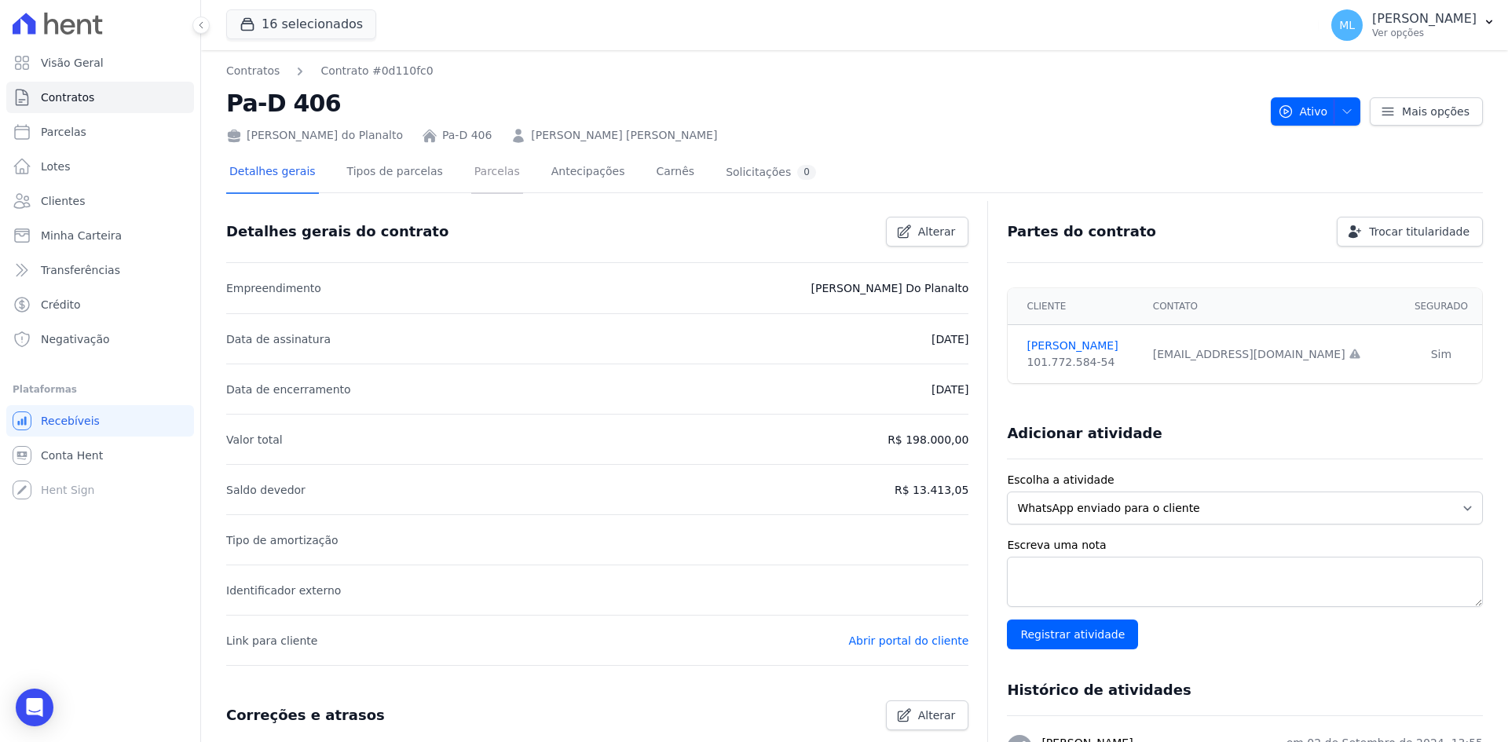
click at [489, 181] on link "Parcelas" at bounding box center [497, 173] width 52 height 42
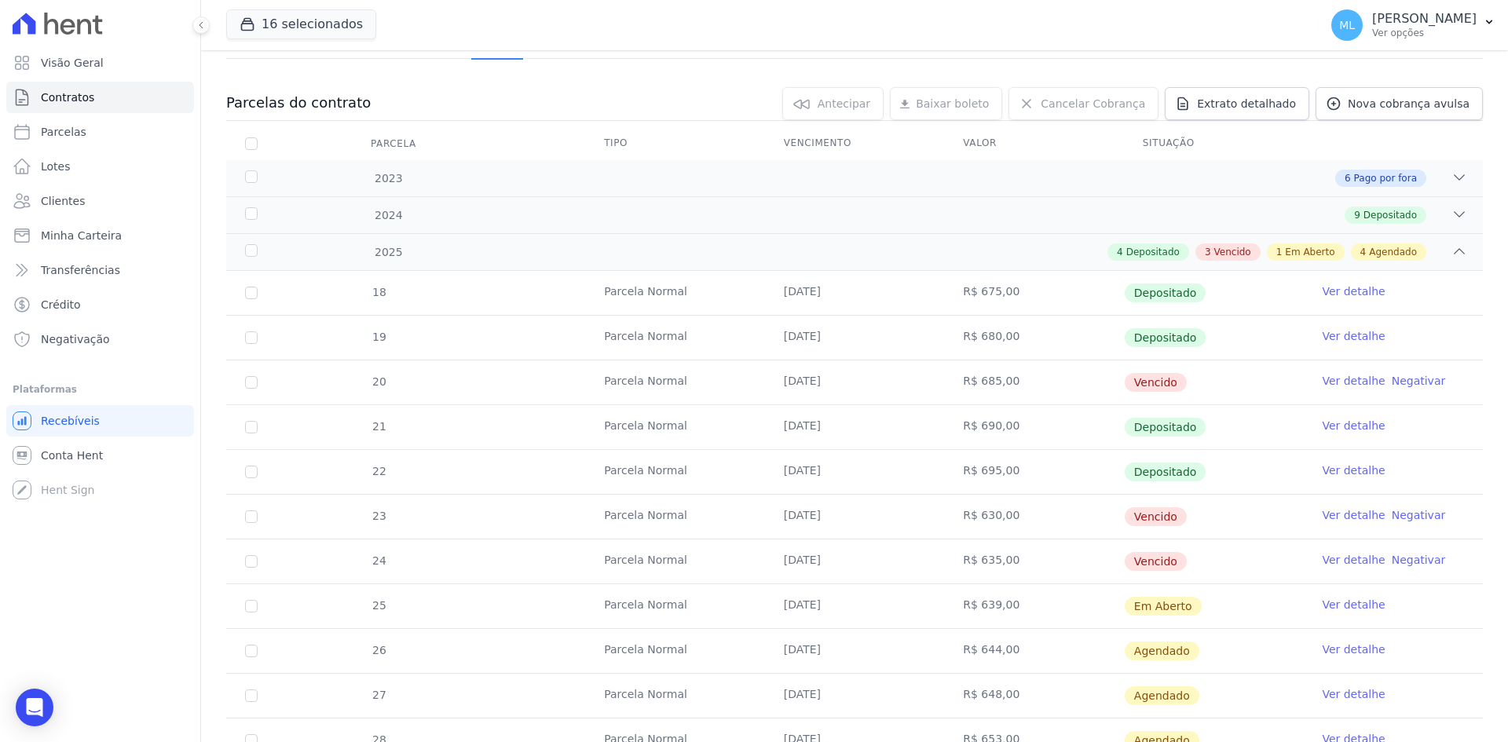
scroll to position [157, 0]
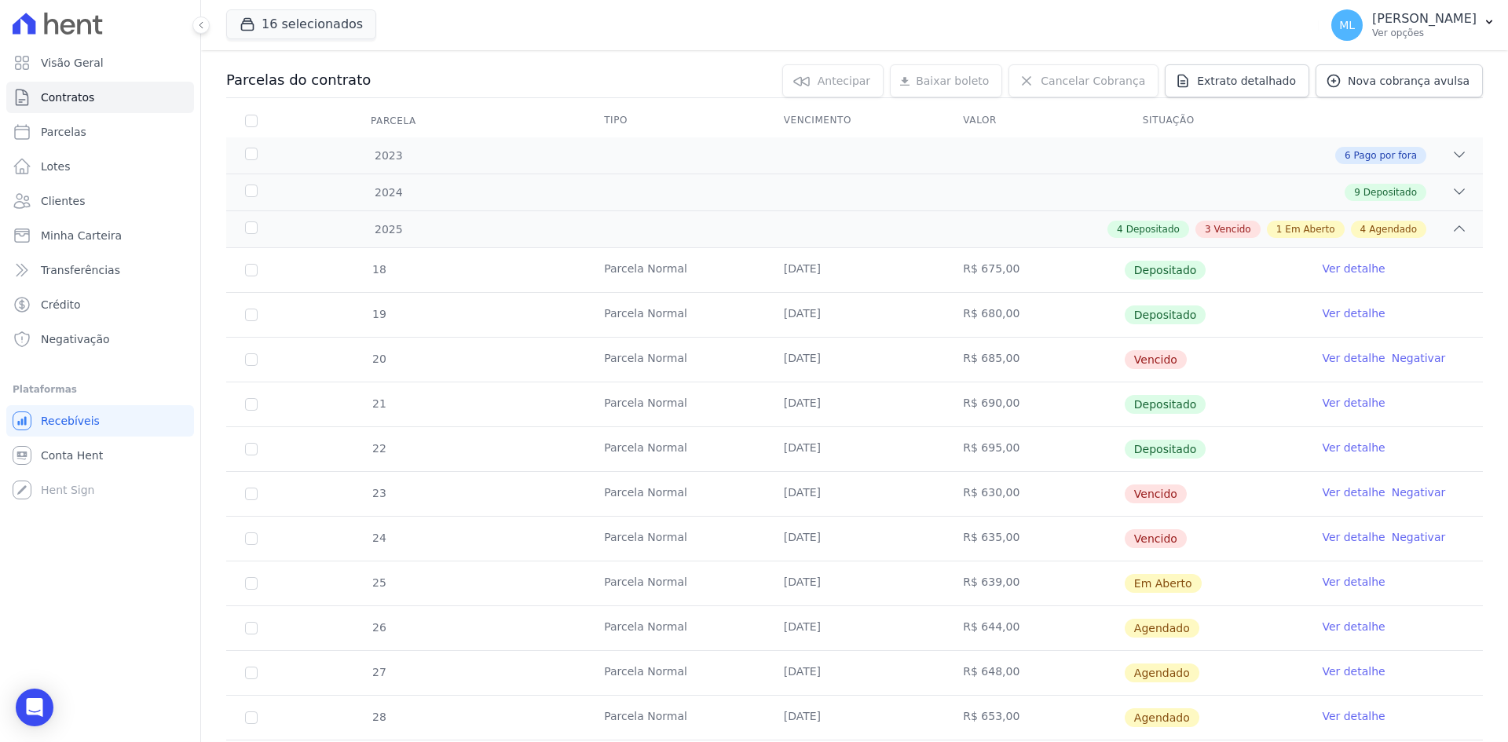
click at [1334, 356] on link "Ver detalhe" at bounding box center [1353, 358] width 63 height 16
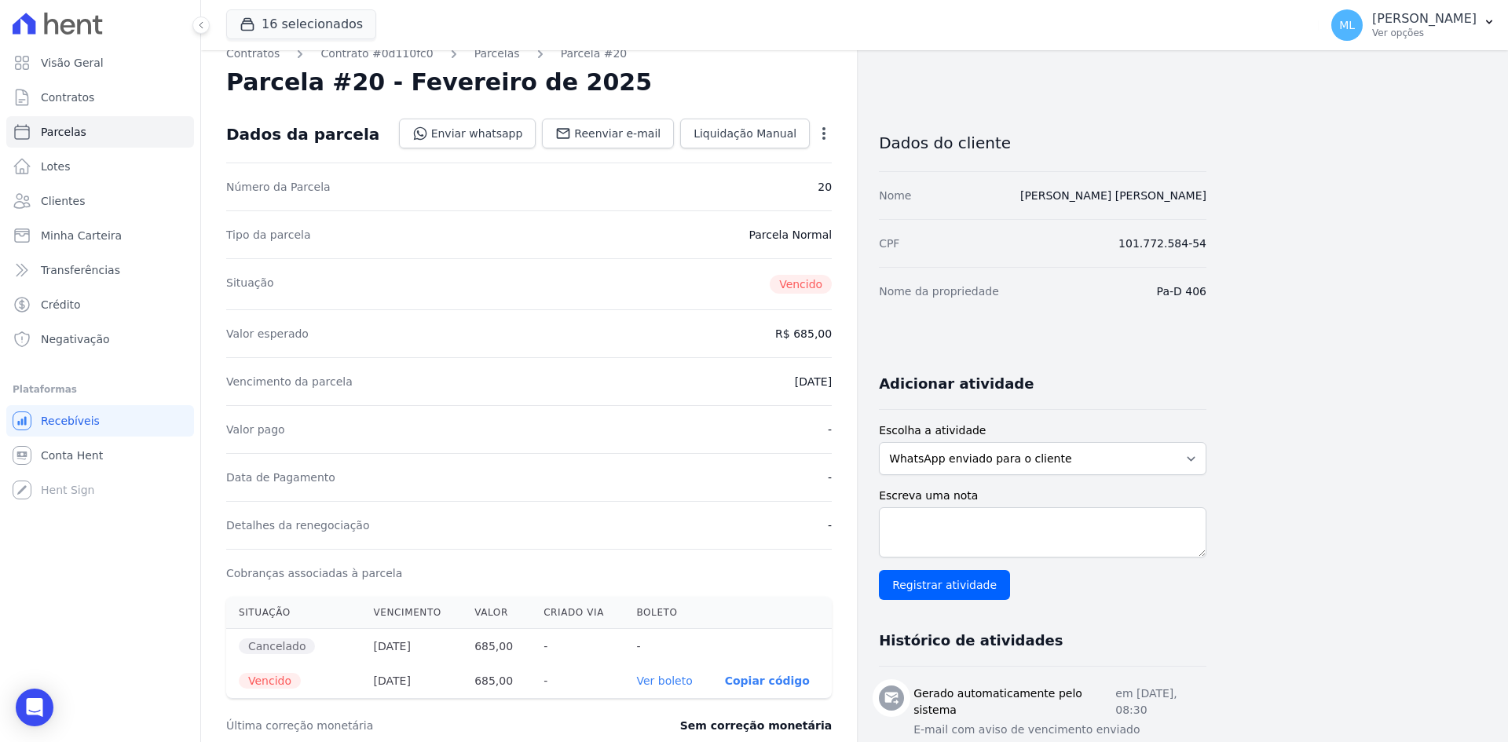
scroll to position [79, 0]
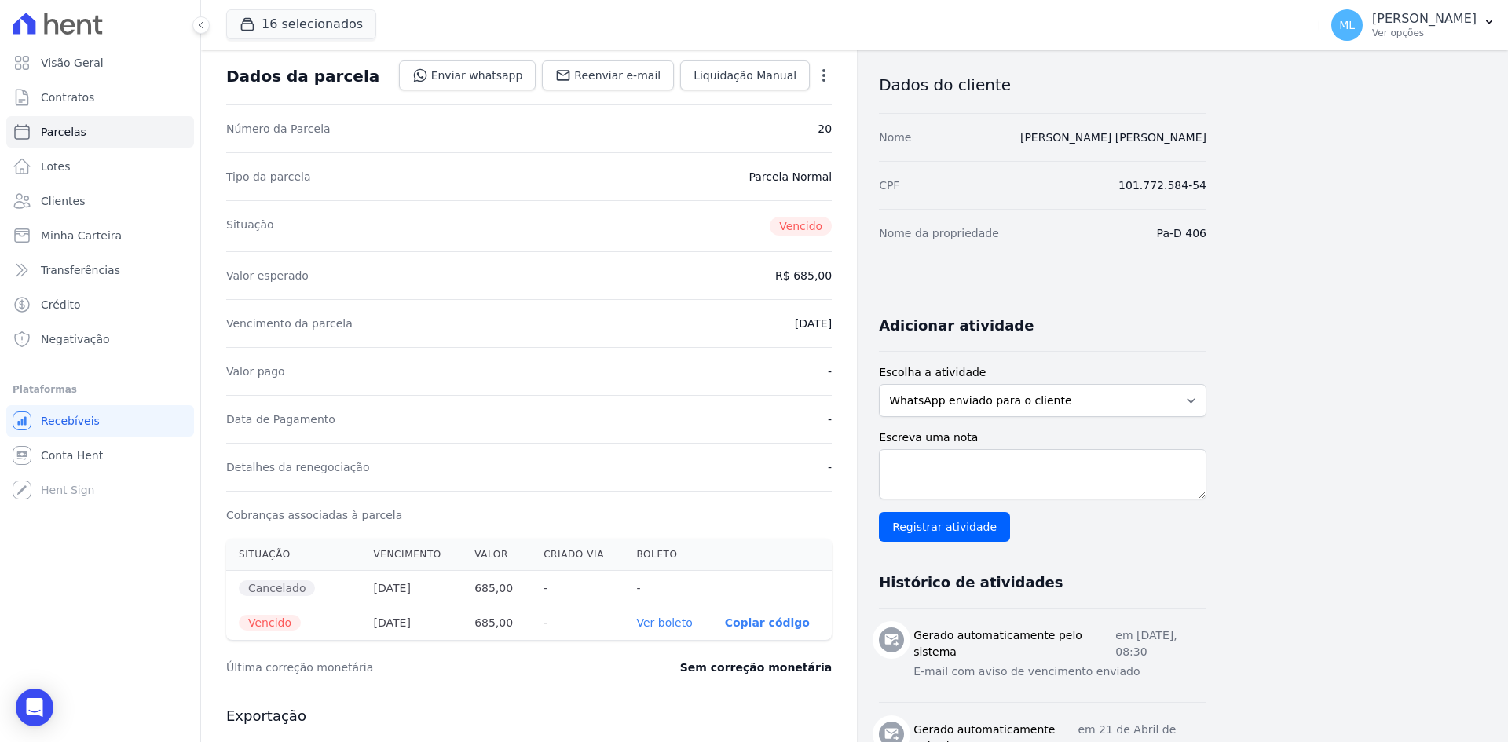
click at [673, 617] on link "Ver boleto" at bounding box center [664, 623] width 56 height 13
click at [97, 196] on link "Clientes" at bounding box center [100, 200] width 188 height 31
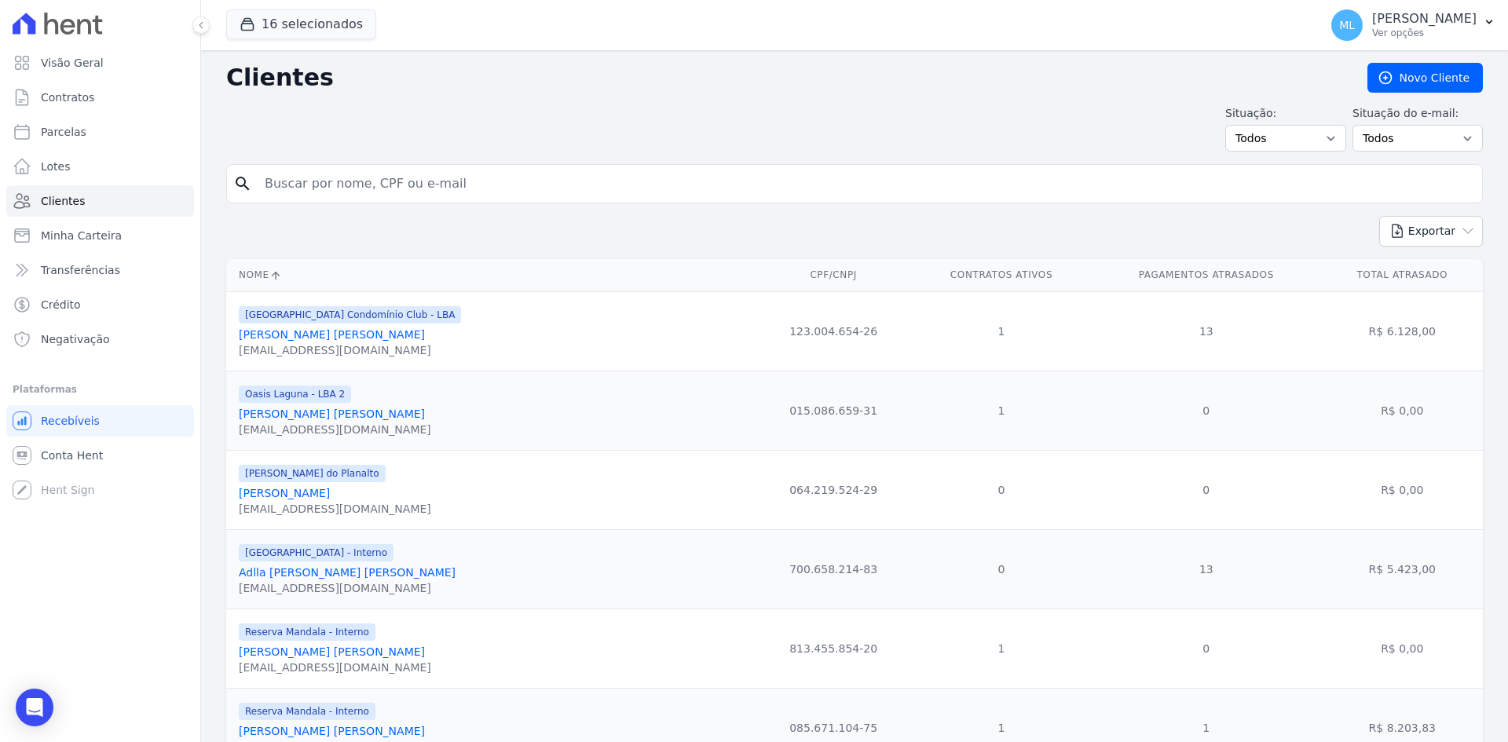
click at [380, 184] on input "search" at bounding box center [865, 183] width 1220 height 31
type input "[PERSON_NAME]"
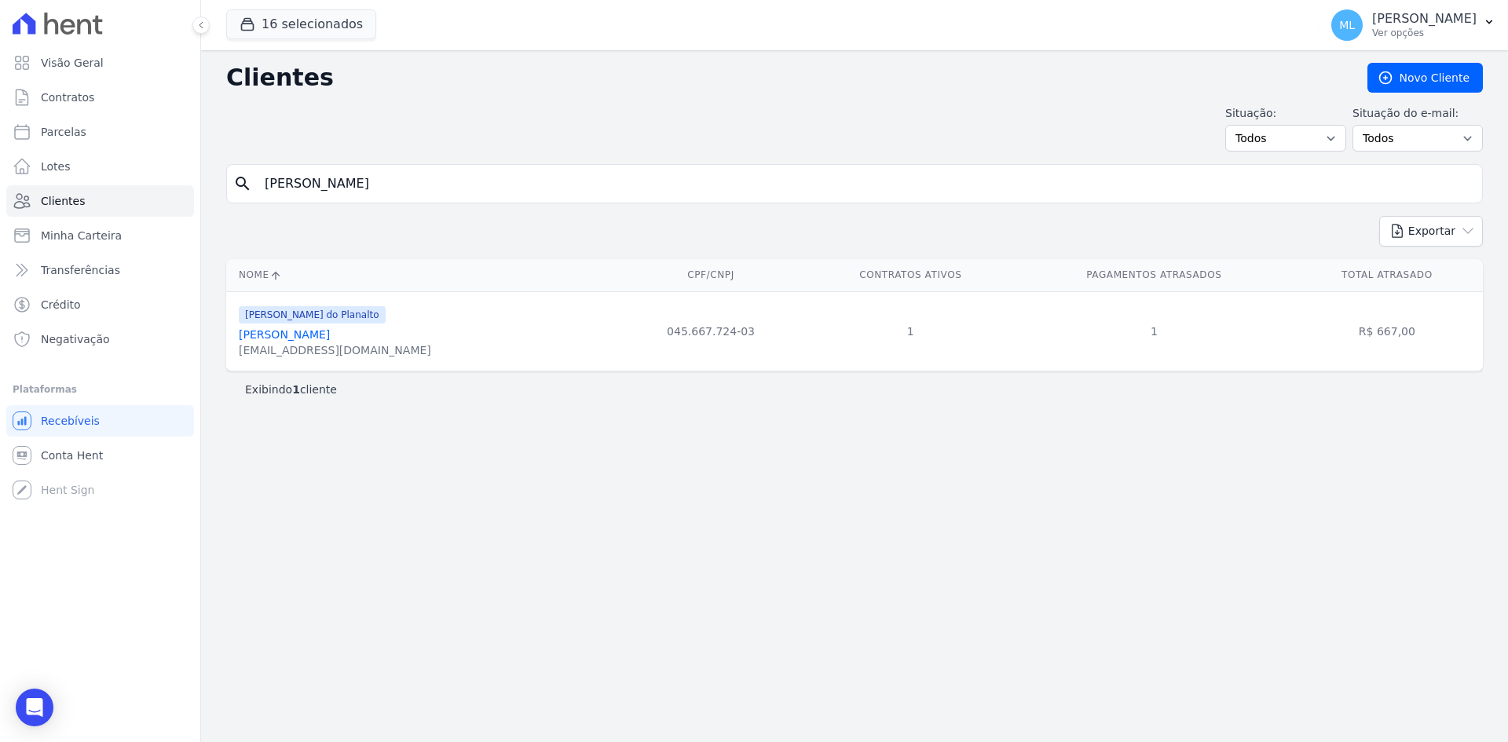
click at [330, 336] on link "[PERSON_NAME]" at bounding box center [284, 334] width 91 height 13
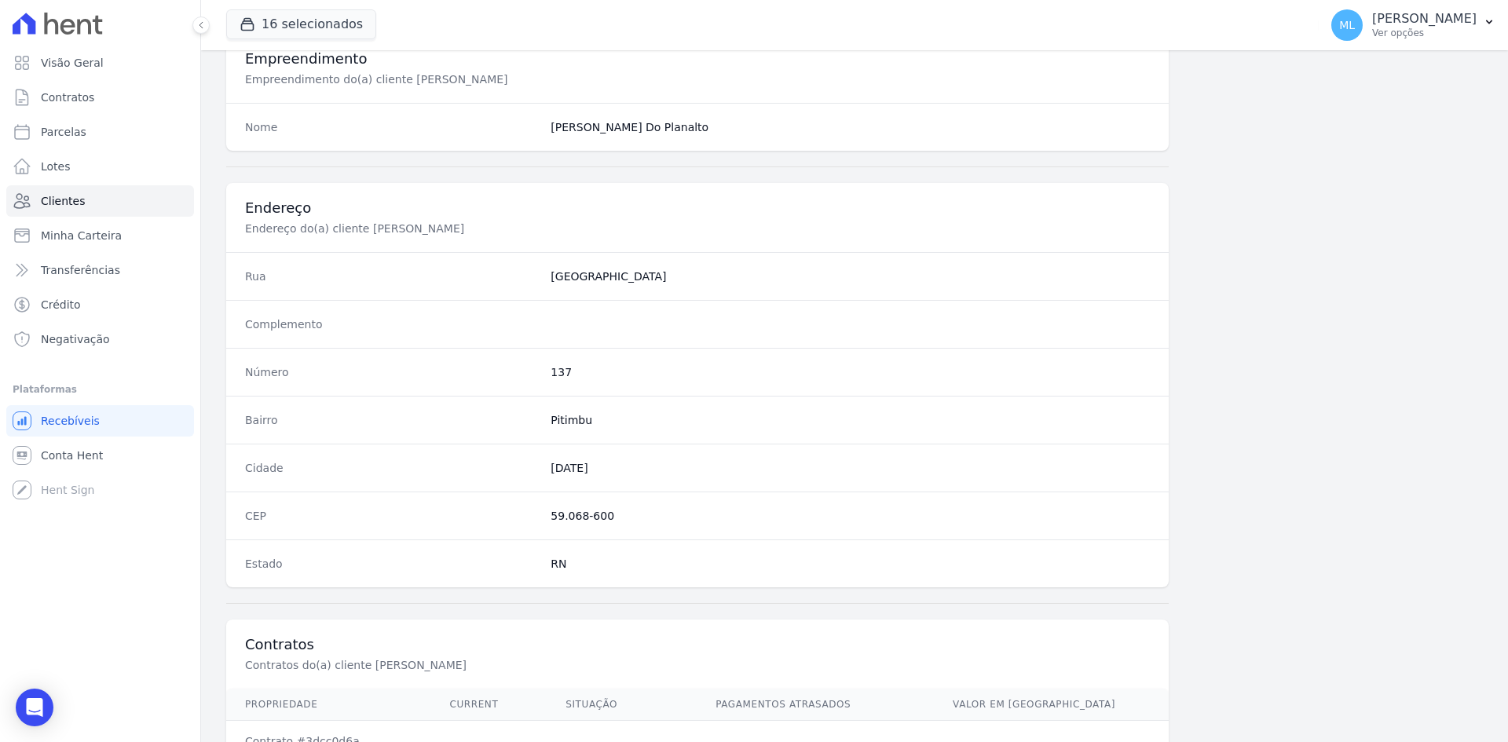
scroll to position [727, 0]
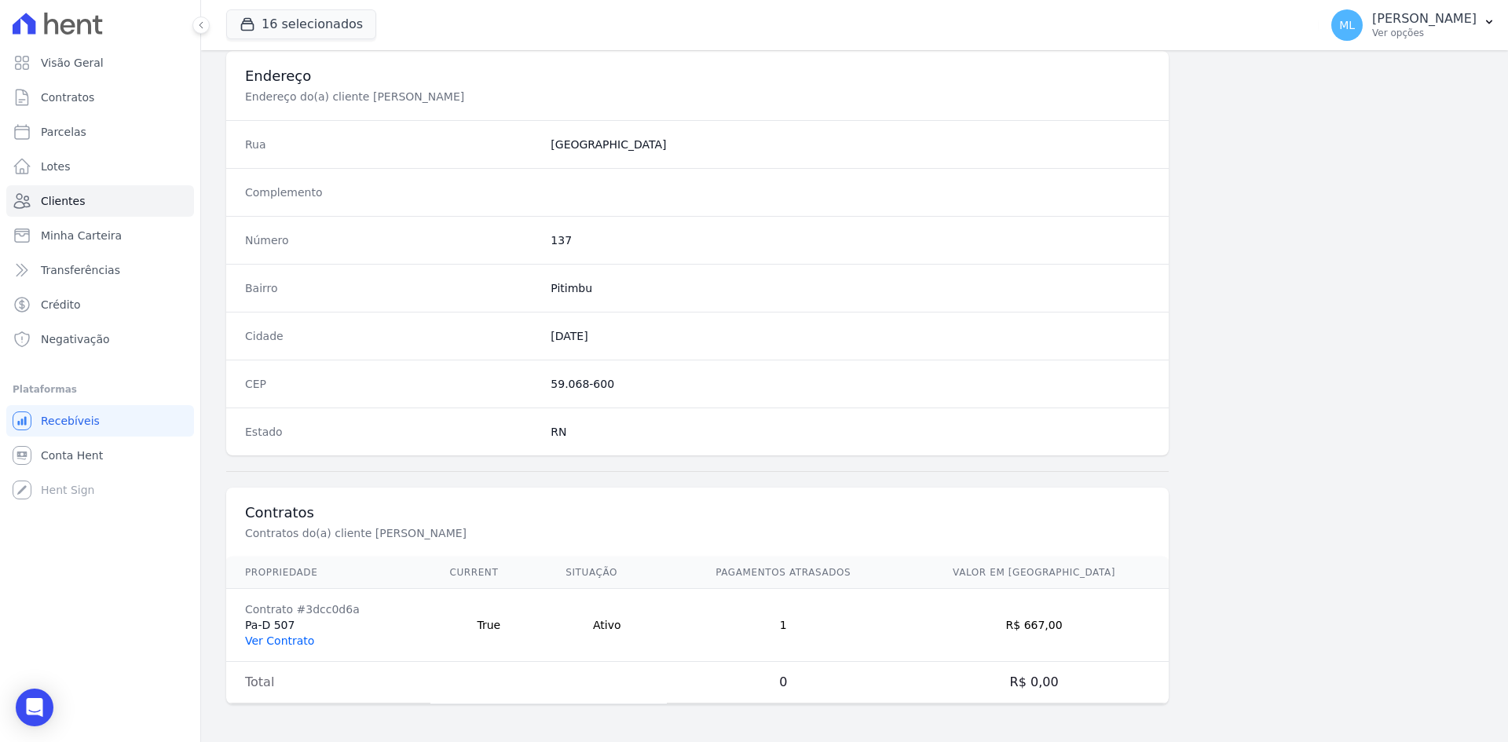
click at [281, 637] on link "Ver Contrato" at bounding box center [279, 641] width 69 height 13
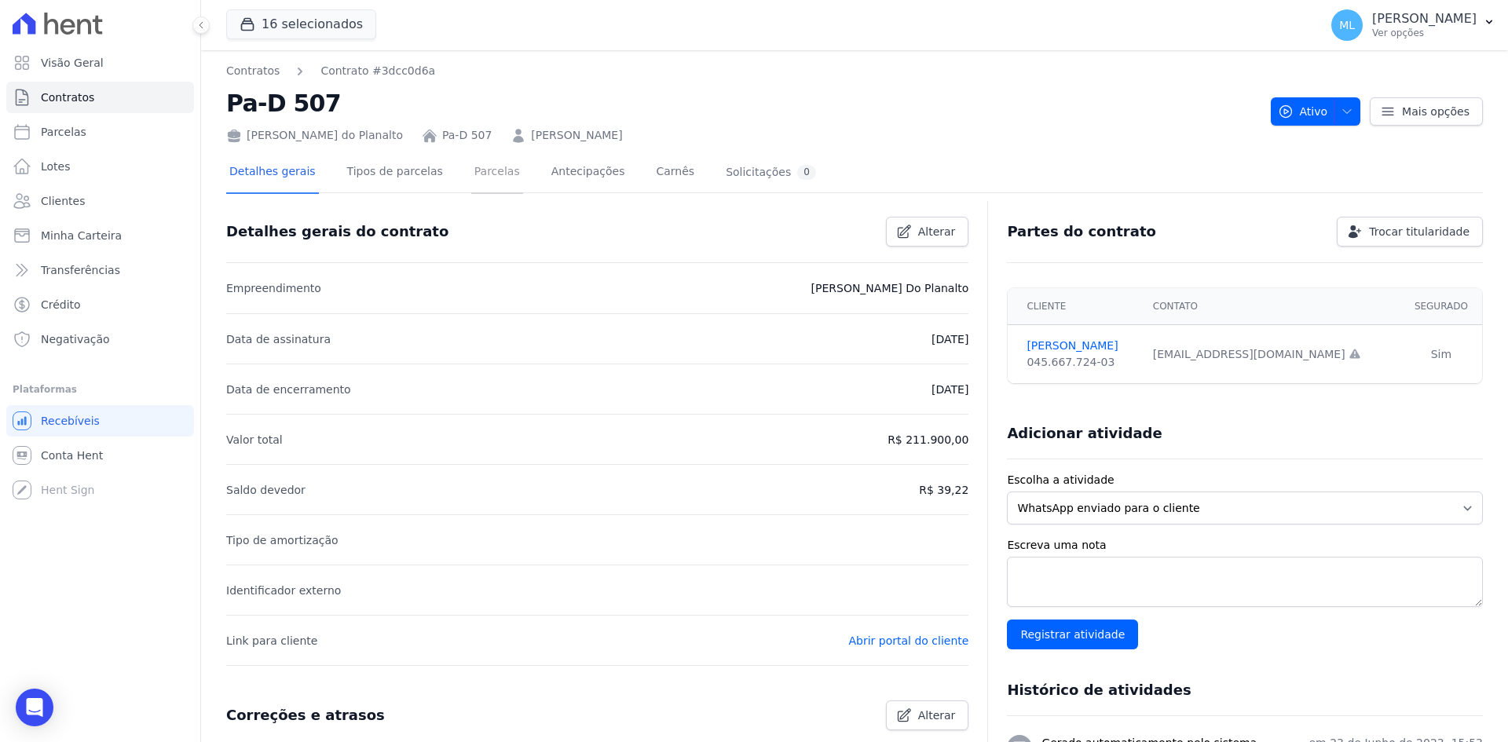
click at [471, 163] on link "Parcelas" at bounding box center [497, 173] width 52 height 42
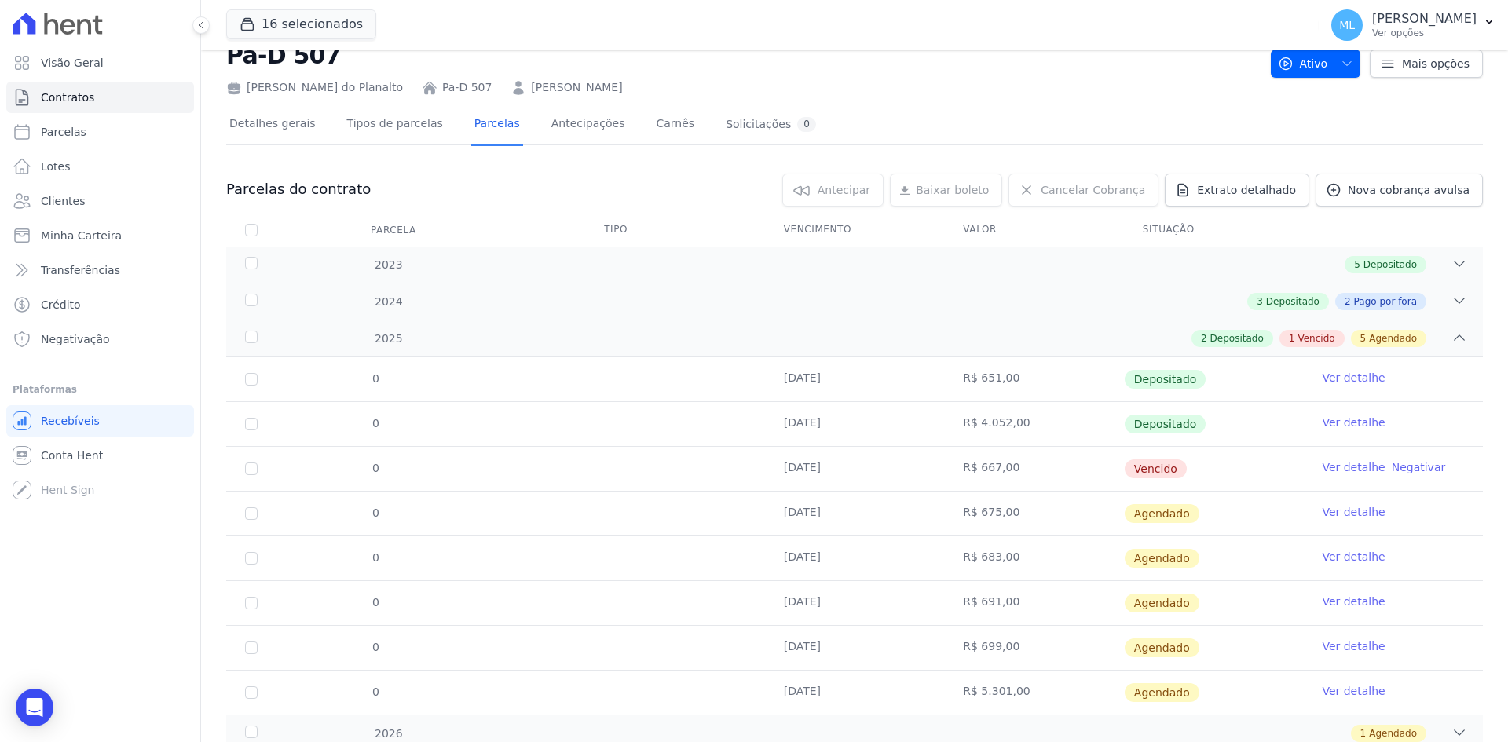
scroll to position [104, 0]
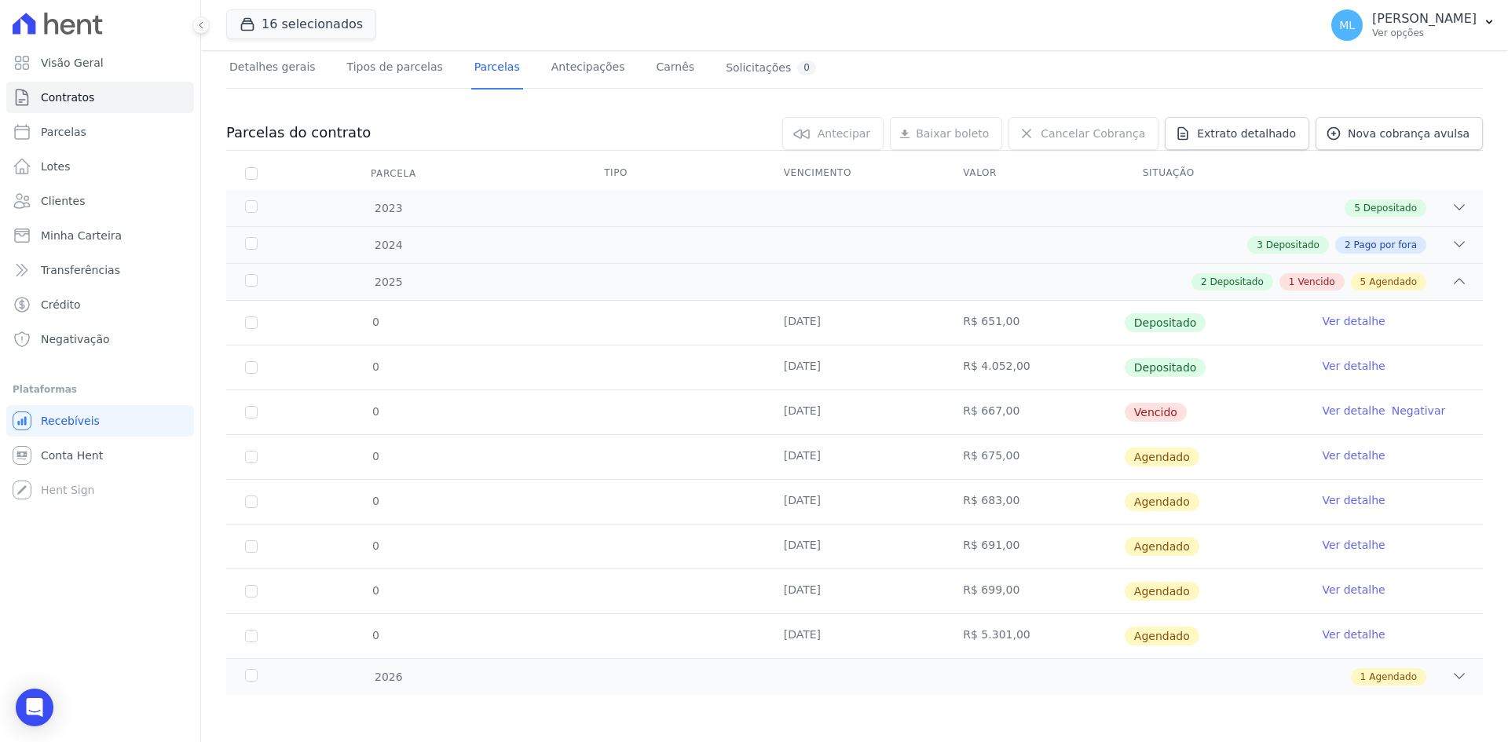
click at [1333, 408] on link "Ver detalhe" at bounding box center [1353, 411] width 63 height 16
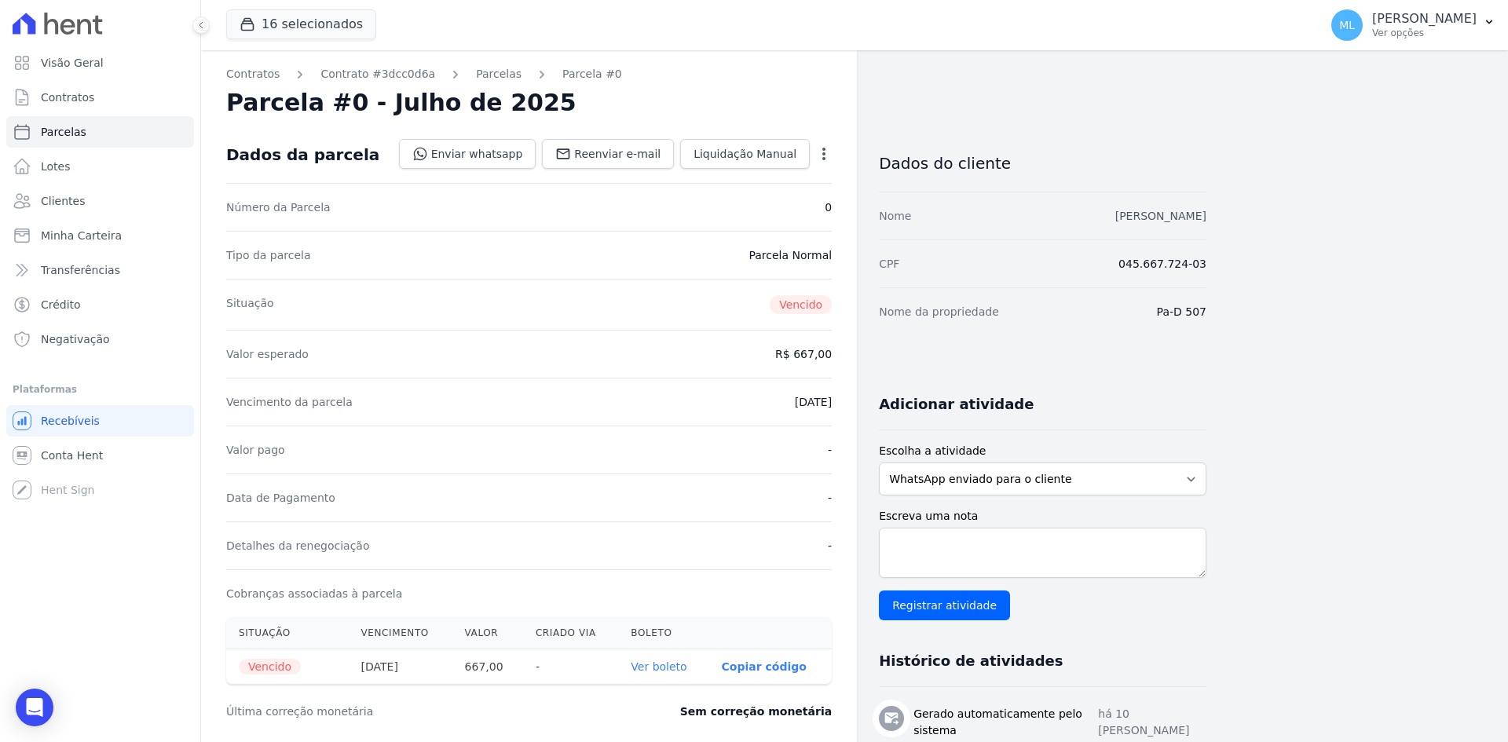
click at [1178, 212] on link "[PERSON_NAME]" at bounding box center [1160, 216] width 91 height 13
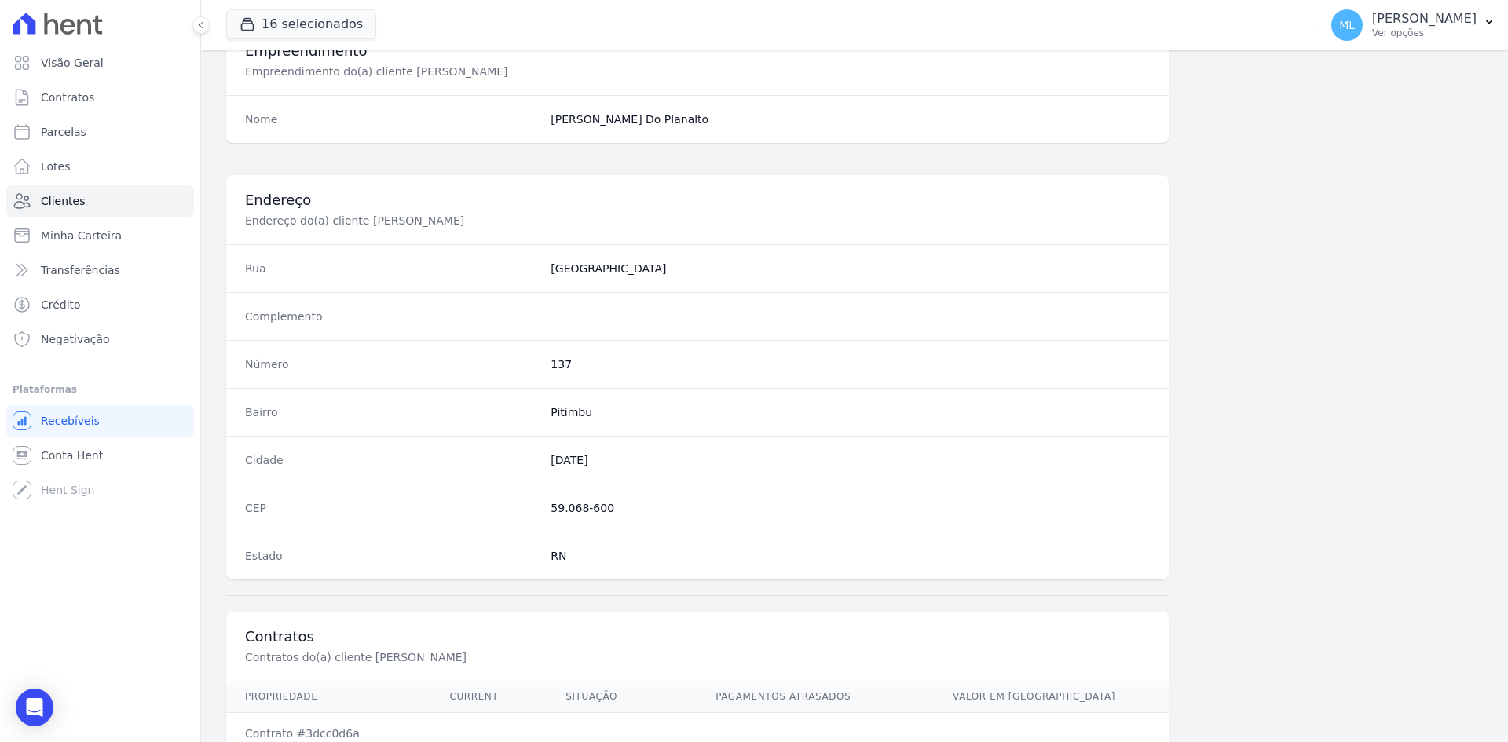
scroll to position [727, 0]
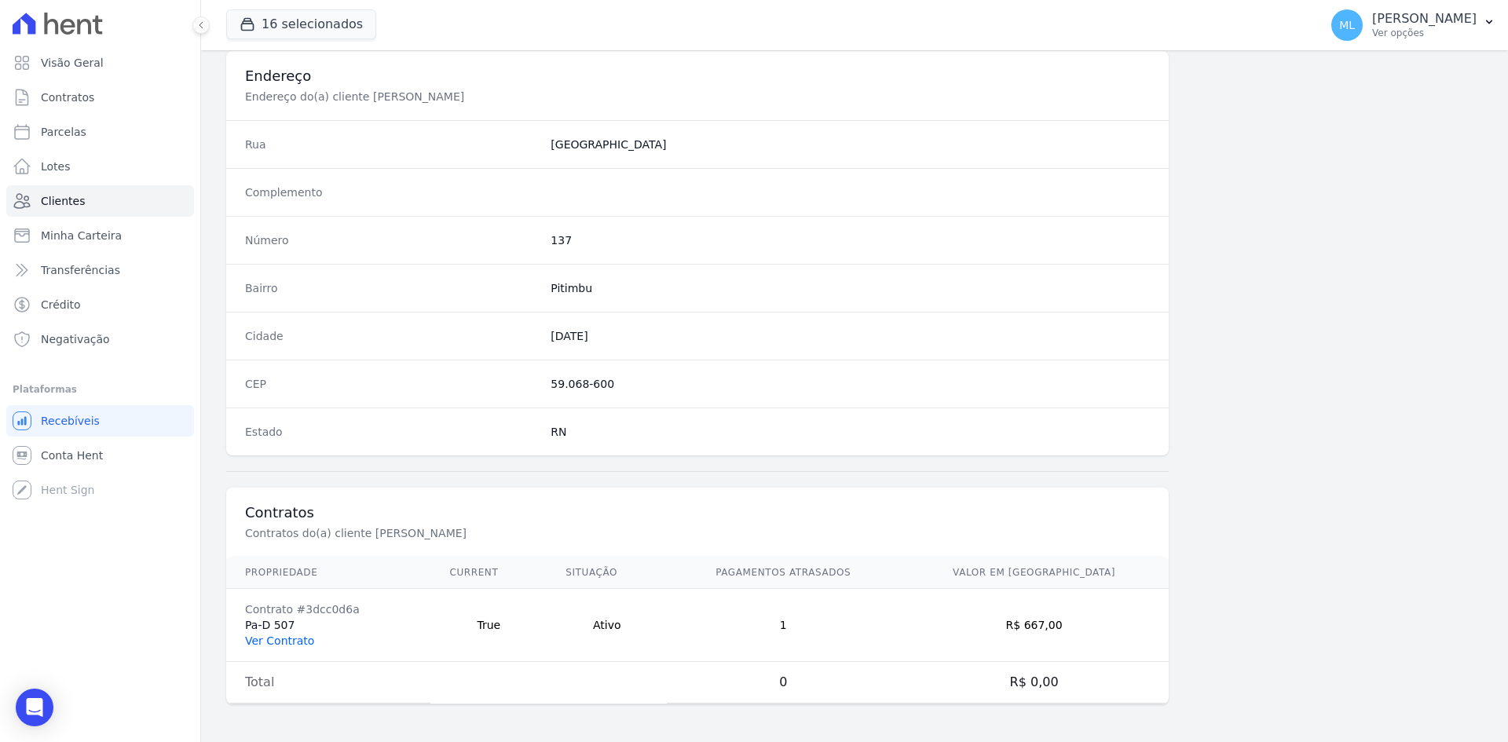
click at [274, 638] on link "Ver Contrato" at bounding box center [279, 641] width 69 height 13
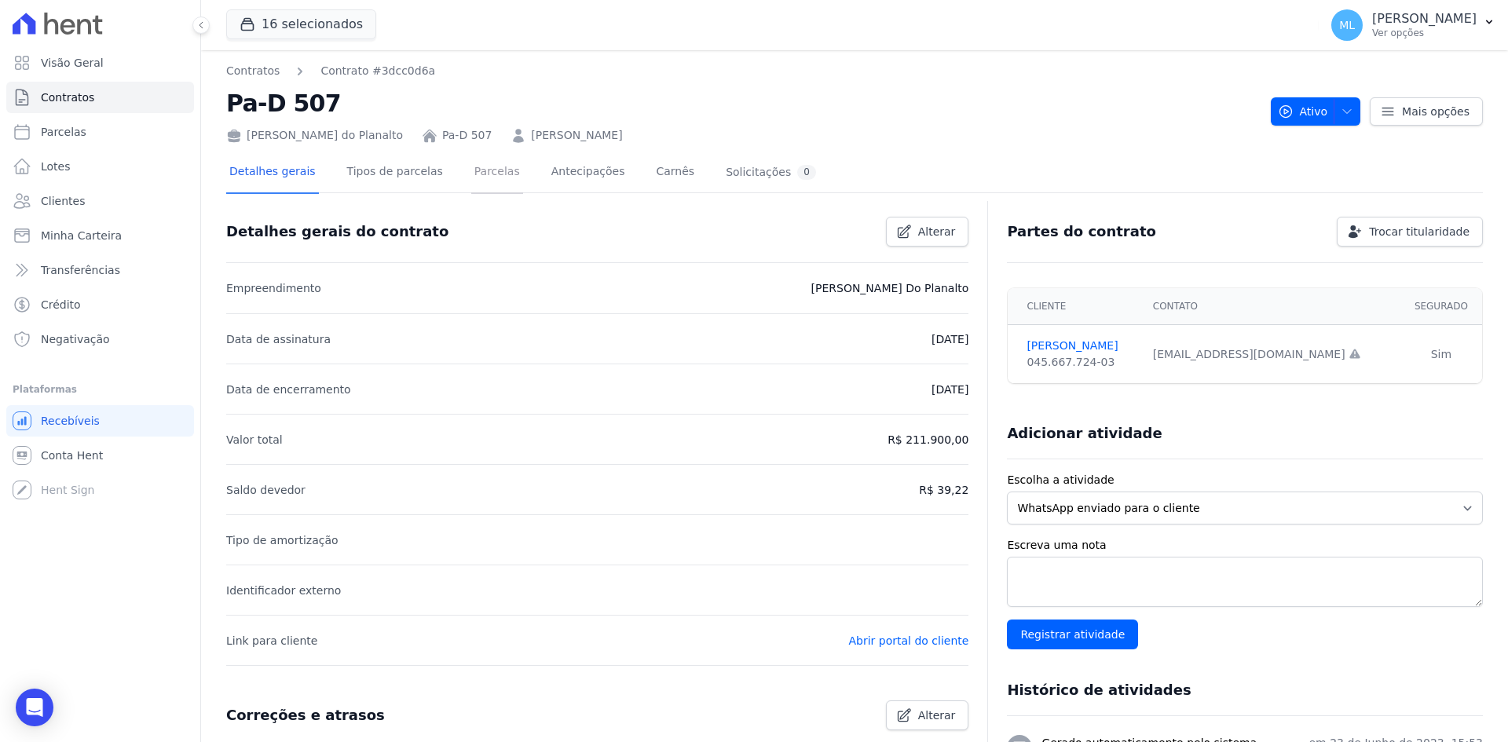
click at [472, 180] on link "Parcelas" at bounding box center [497, 173] width 52 height 42
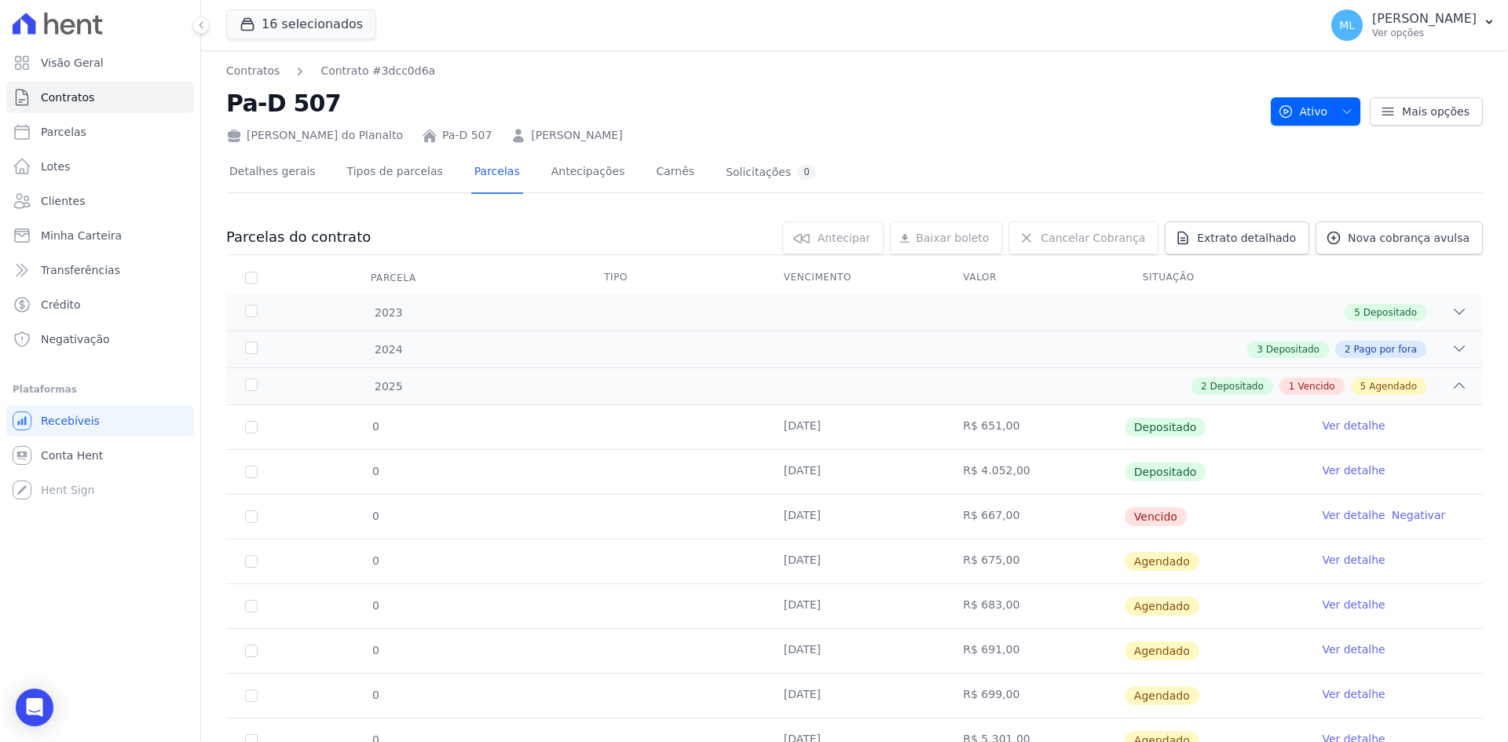
click at [1345, 515] on link "Ver detalhe" at bounding box center [1353, 515] width 63 height 16
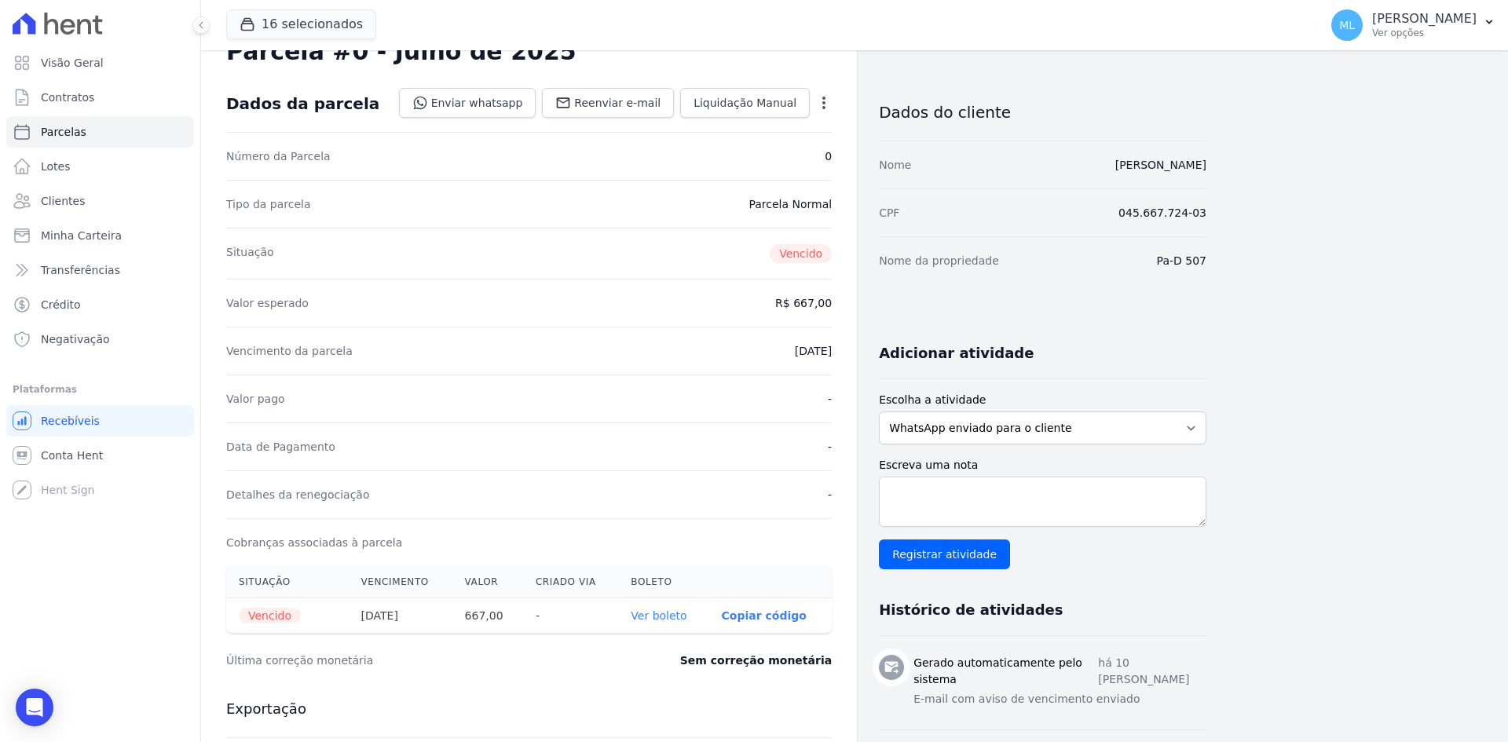
scroll to position [79, 0]
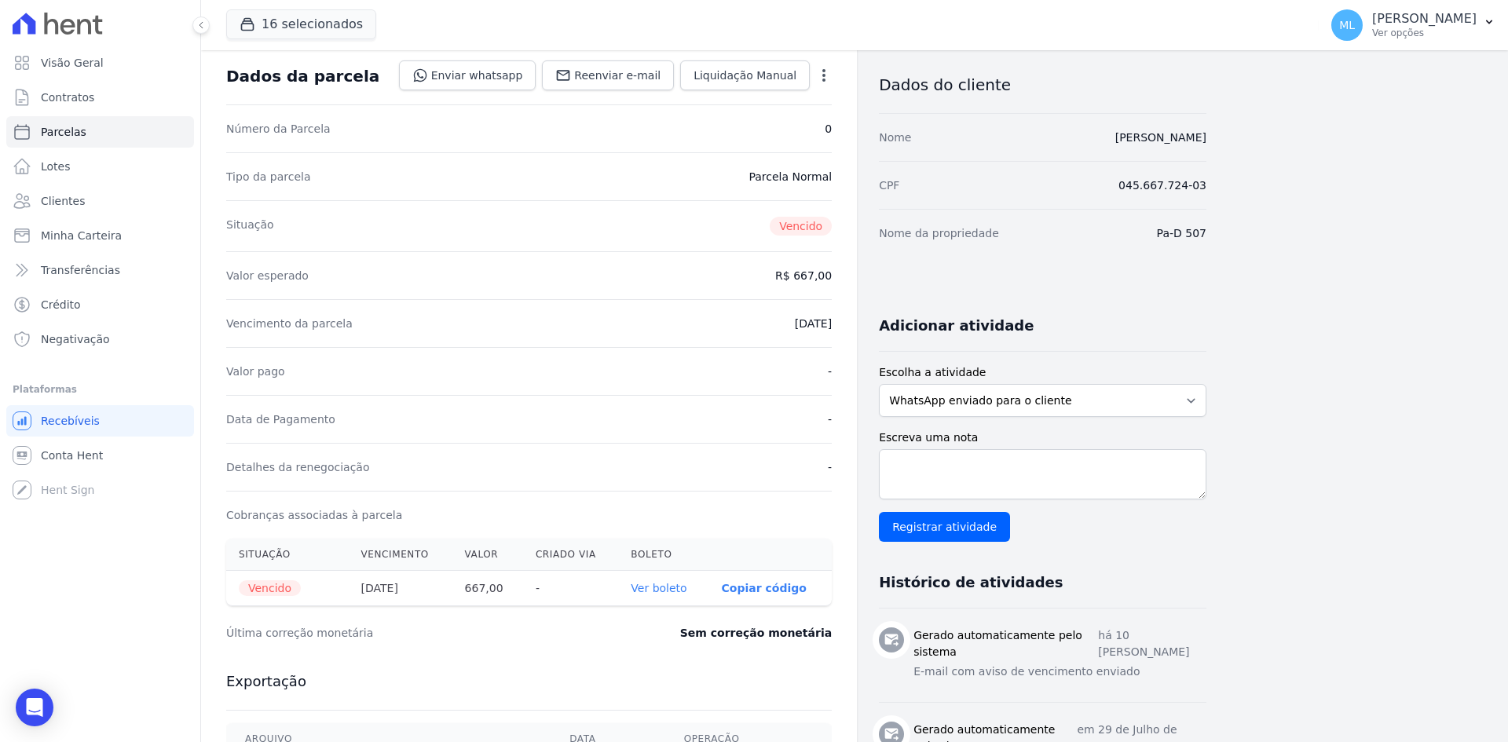
click at [665, 578] on th "Ver boleto" at bounding box center [663, 588] width 90 height 35
click at [668, 584] on link "Ver boleto" at bounding box center [659, 588] width 56 height 13
click at [1166, 134] on link "[PERSON_NAME]" at bounding box center [1160, 137] width 91 height 13
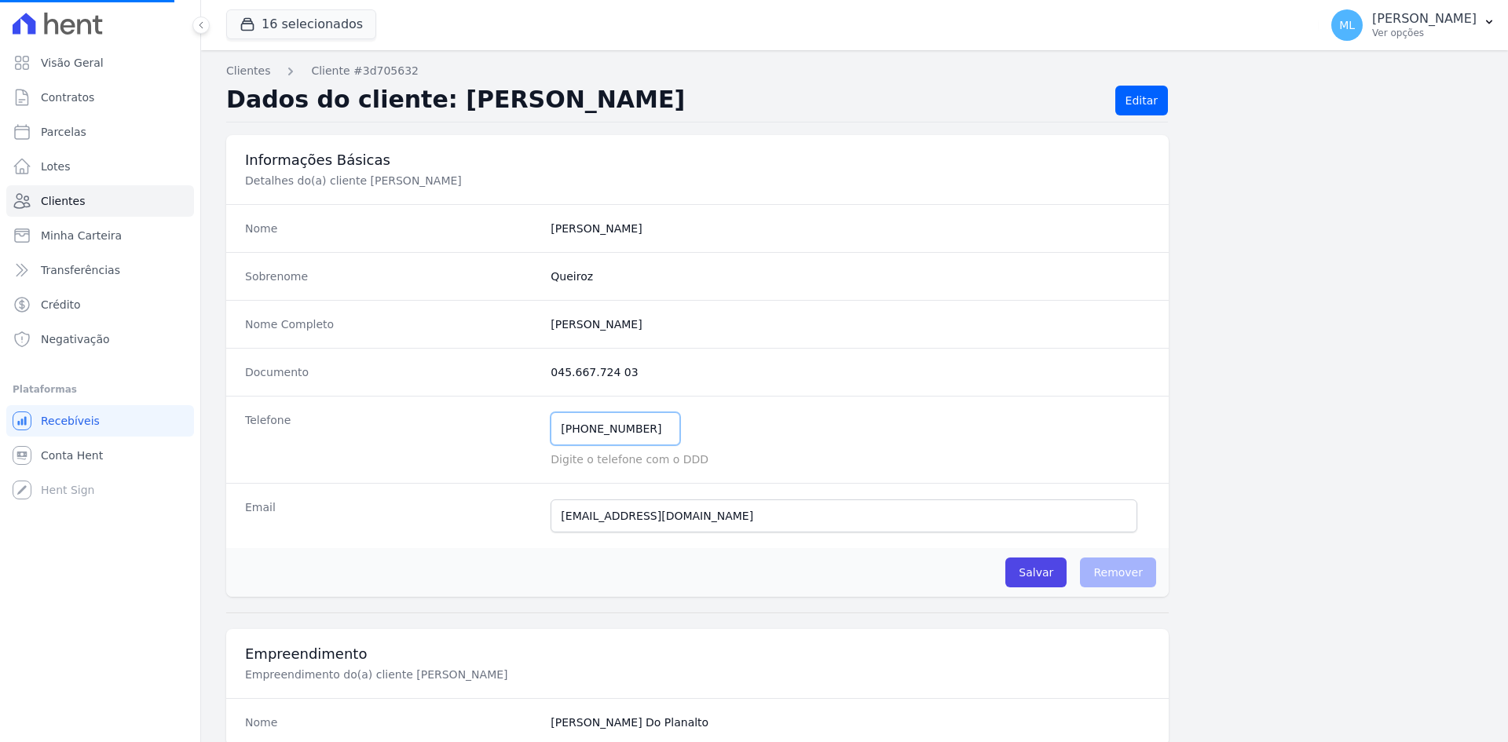
drag, startPoint x: 641, startPoint y: 429, endPoint x: 433, endPoint y: 419, distance: 208.4
click at [433, 419] on div "Telefone [PHONE_NUMBER] Mensagem de SMS ainda não enviada.. Mensagem de [PERSON…" at bounding box center [697, 439] width 942 height 87
drag, startPoint x: 639, startPoint y: 428, endPoint x: 481, endPoint y: 419, distance: 158.1
click at [481, 425] on div "Telefone [PHONE_NUMBER] Mensagem de SMS ainda não enviada.. Mensagem de [PERSON…" at bounding box center [697, 439] width 942 height 87
click at [90, 199] on link "Clientes" at bounding box center [100, 200] width 188 height 31
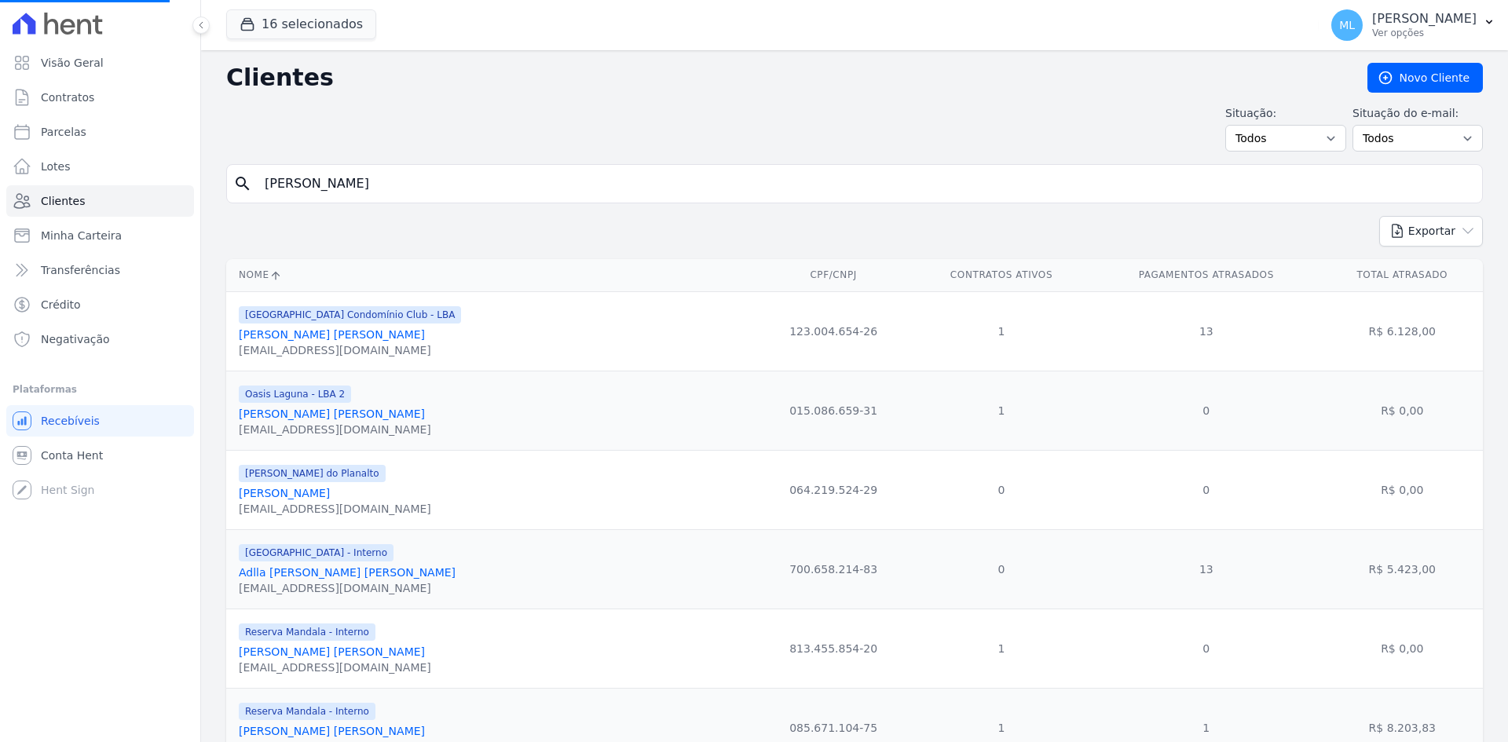
click at [486, 183] on input "[PERSON_NAME]" at bounding box center [865, 183] width 1220 height 31
click at [500, 182] on input "search" at bounding box center [865, 183] width 1220 height 31
type input "[PERSON_NAME]"
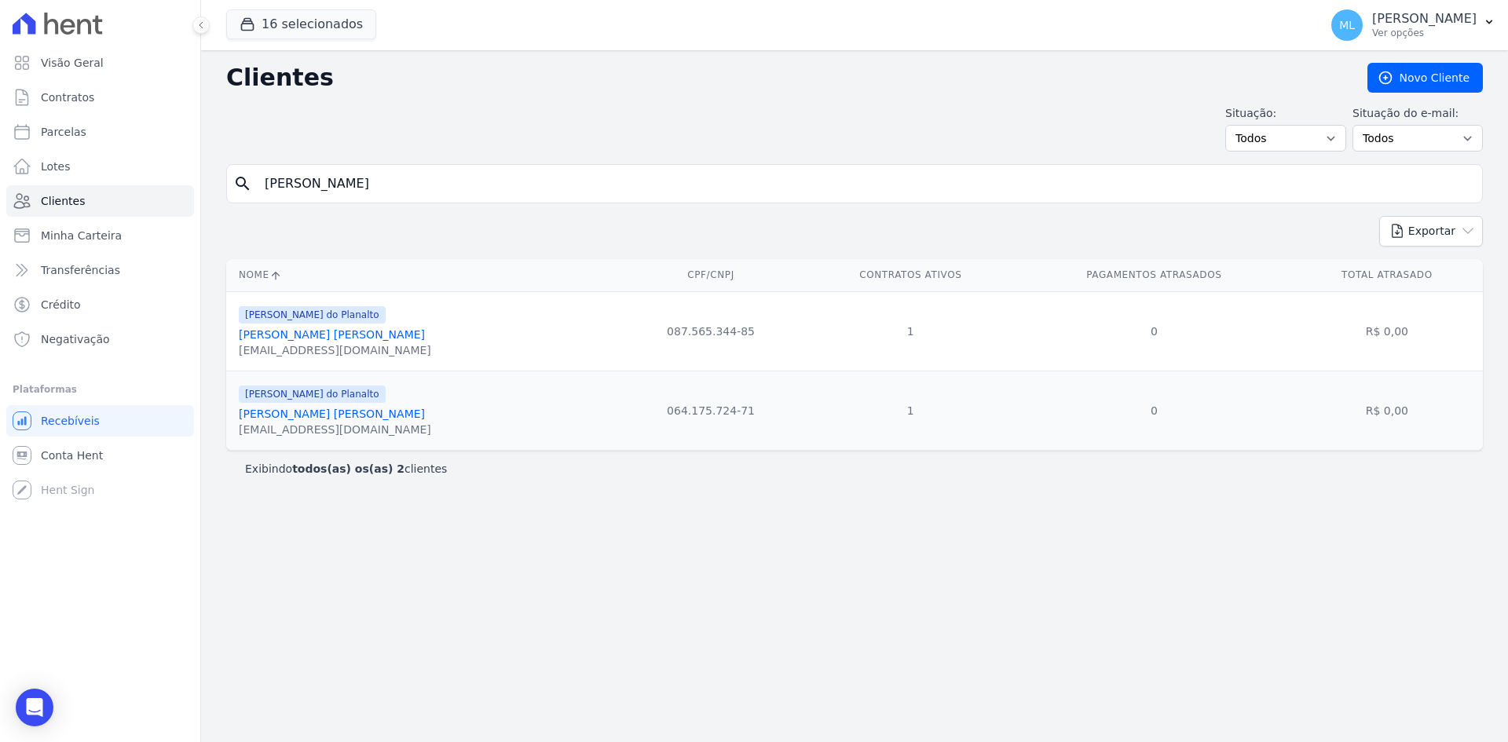
click at [395, 329] on link "[PERSON_NAME] [PERSON_NAME]" at bounding box center [332, 334] width 186 height 13
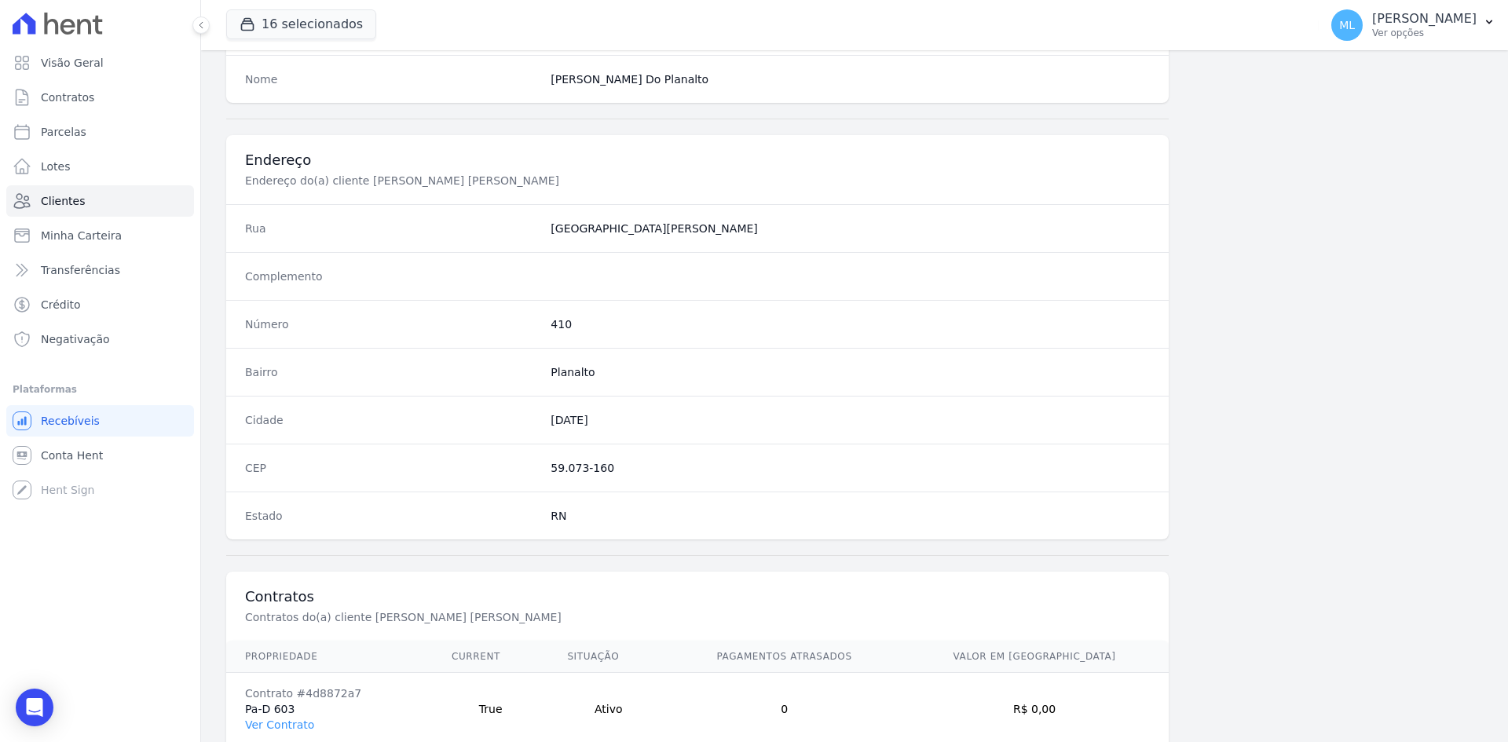
scroll to position [727, 0]
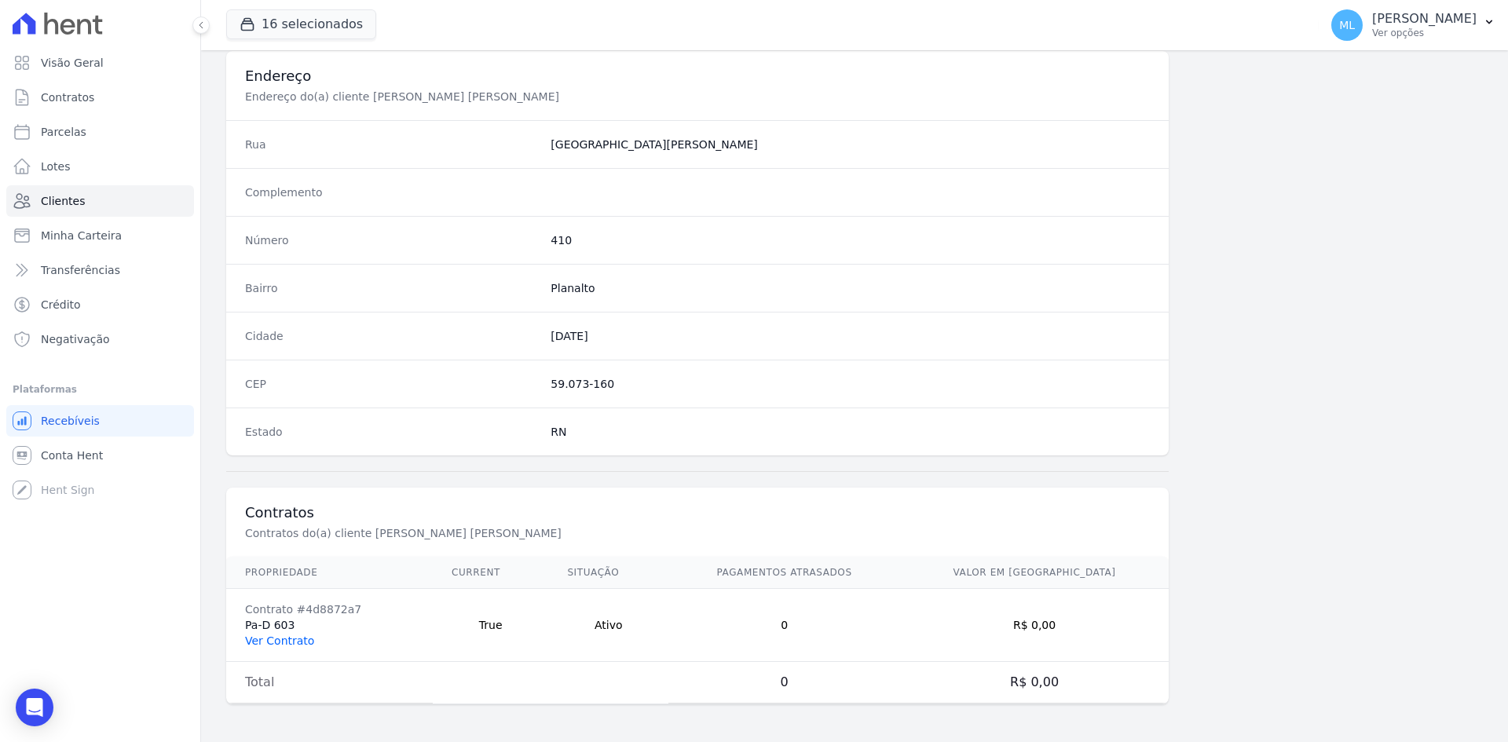
click at [294, 641] on link "Ver Contrato" at bounding box center [279, 641] width 69 height 13
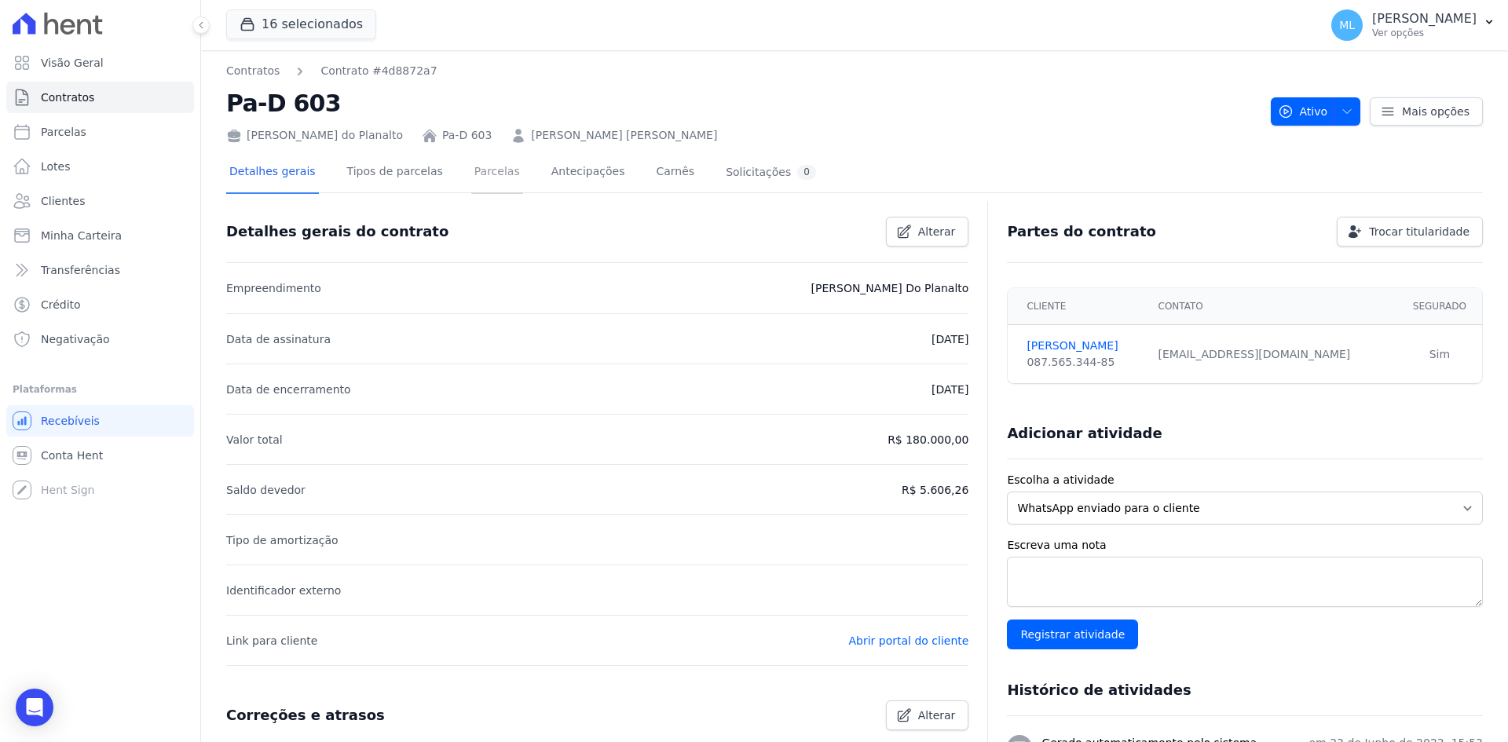
click at [475, 162] on link "Parcelas" at bounding box center [497, 173] width 52 height 42
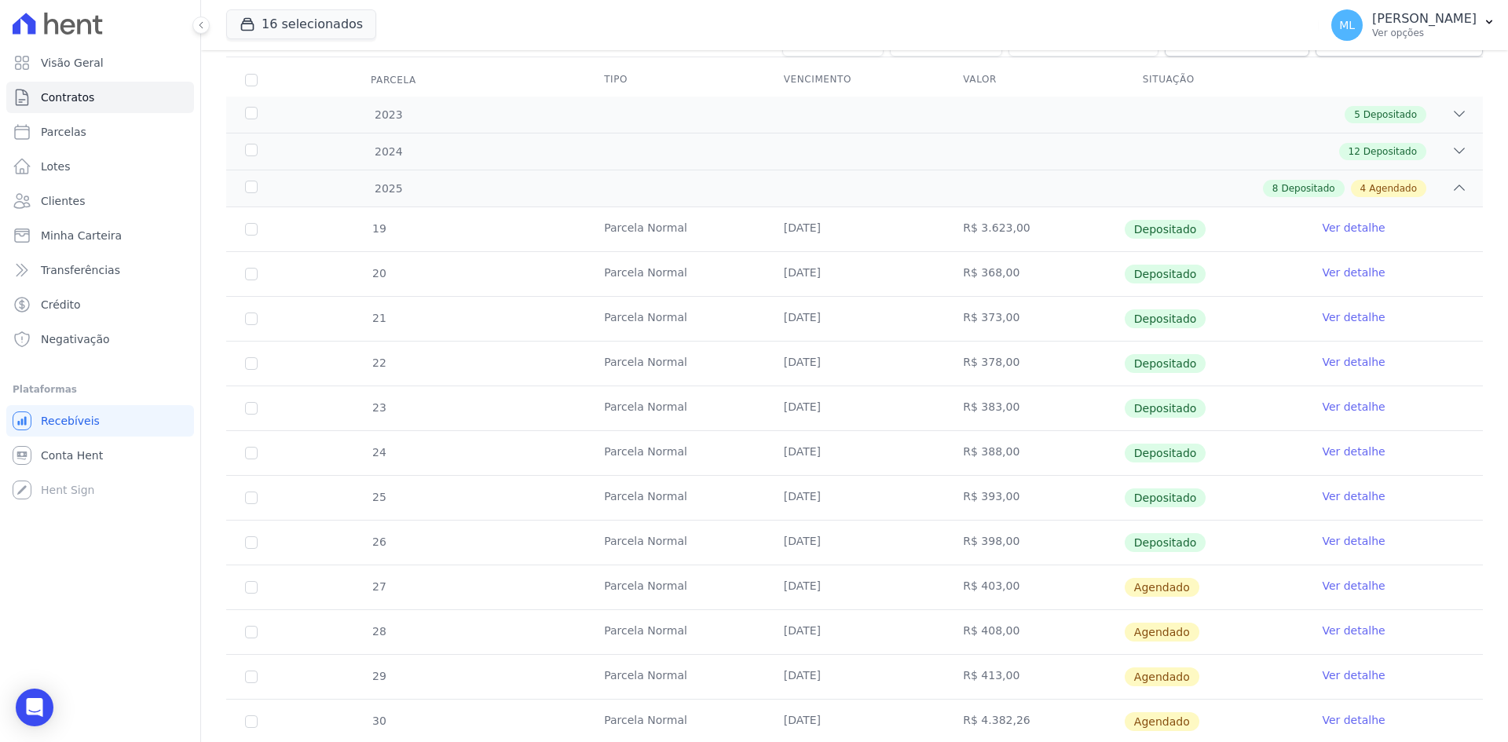
scroll to position [247, 0]
